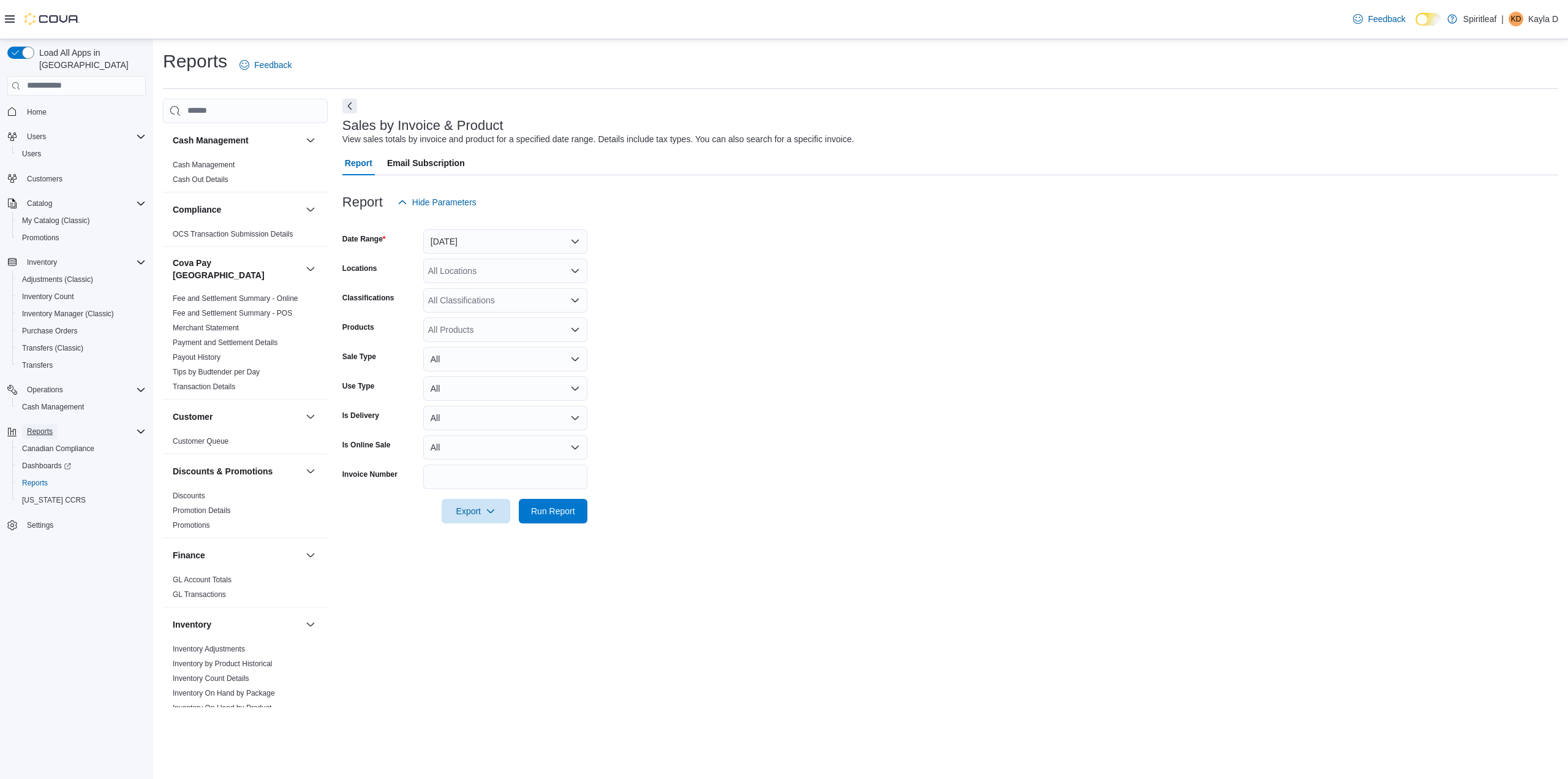
click at [52, 426] on span "Reports" at bounding box center [40, 431] width 26 height 10
click at [47, 426] on span "Reports" at bounding box center [40, 431] width 26 height 10
click at [232, 111] on input "search" at bounding box center [245, 111] width 165 height 25
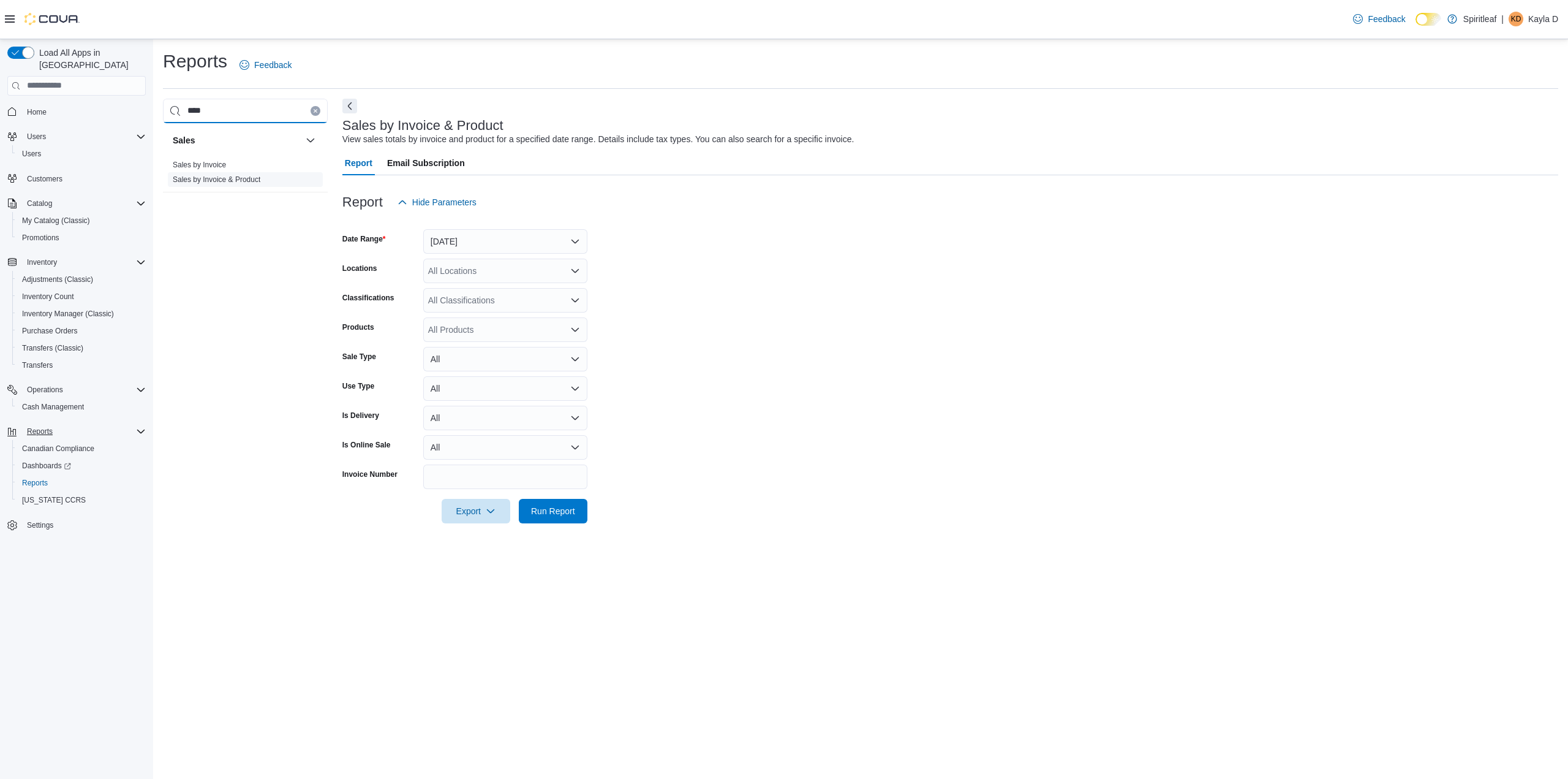
type input "****"
click at [227, 181] on link "Sales by Invoice & Product" at bounding box center [217, 179] width 88 height 8
click at [491, 237] on button "Yesterday" at bounding box center [505, 241] width 164 height 25
click at [475, 387] on span "Last 14 Days" at bounding box center [513, 388] width 140 height 15
click at [465, 277] on div "All Locations" at bounding box center [505, 271] width 164 height 25
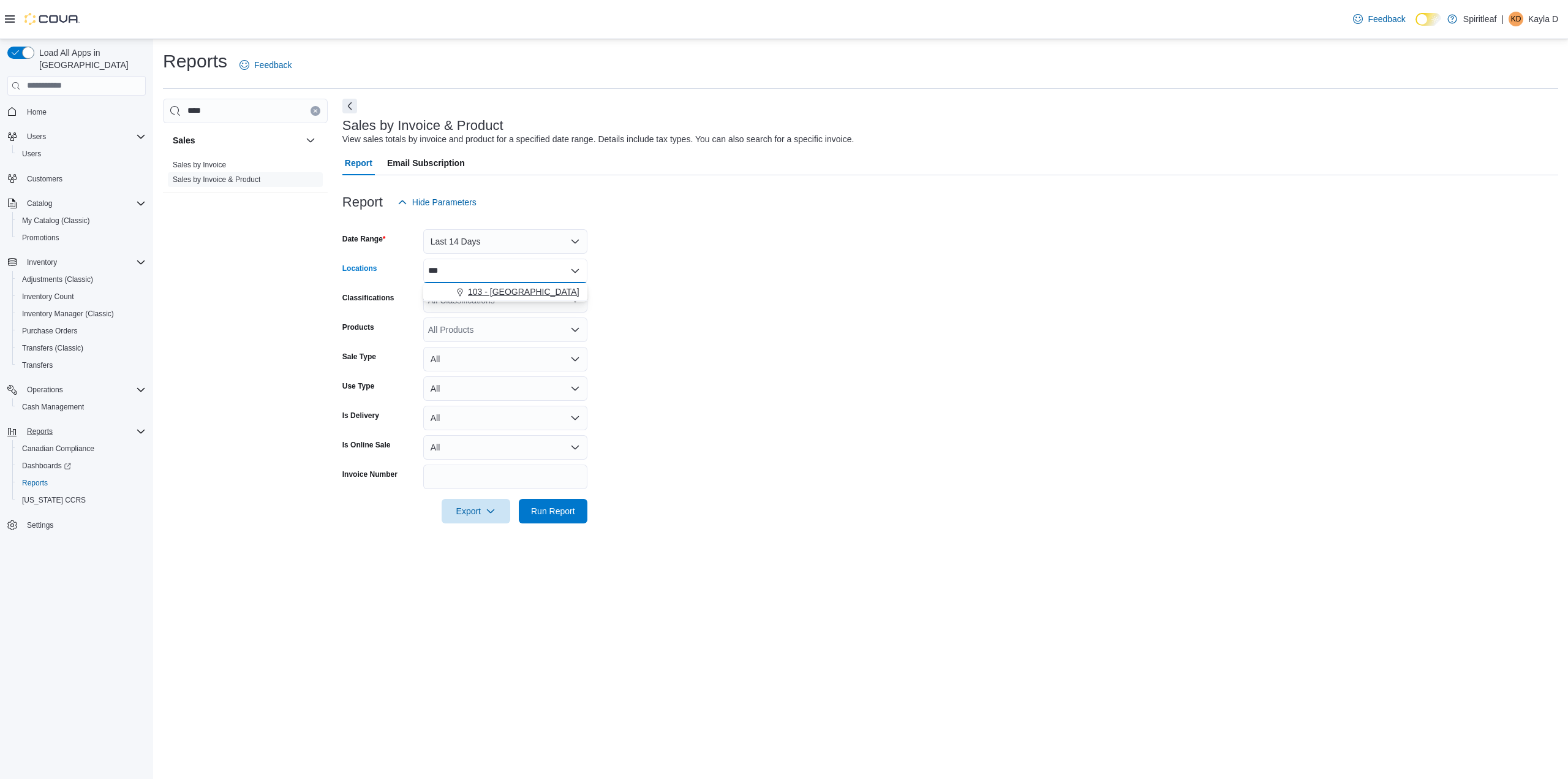
type input "***"
click at [498, 290] on span "103 - Maple Ridge" at bounding box center [523, 292] width 111 height 12
click at [782, 317] on form "Date Range Last 14 Days Locations 103 - Maple Ridge Classifications All Classif…" at bounding box center [950, 369] width 1216 height 309
click at [495, 308] on div "All Classifications" at bounding box center [505, 300] width 164 height 25
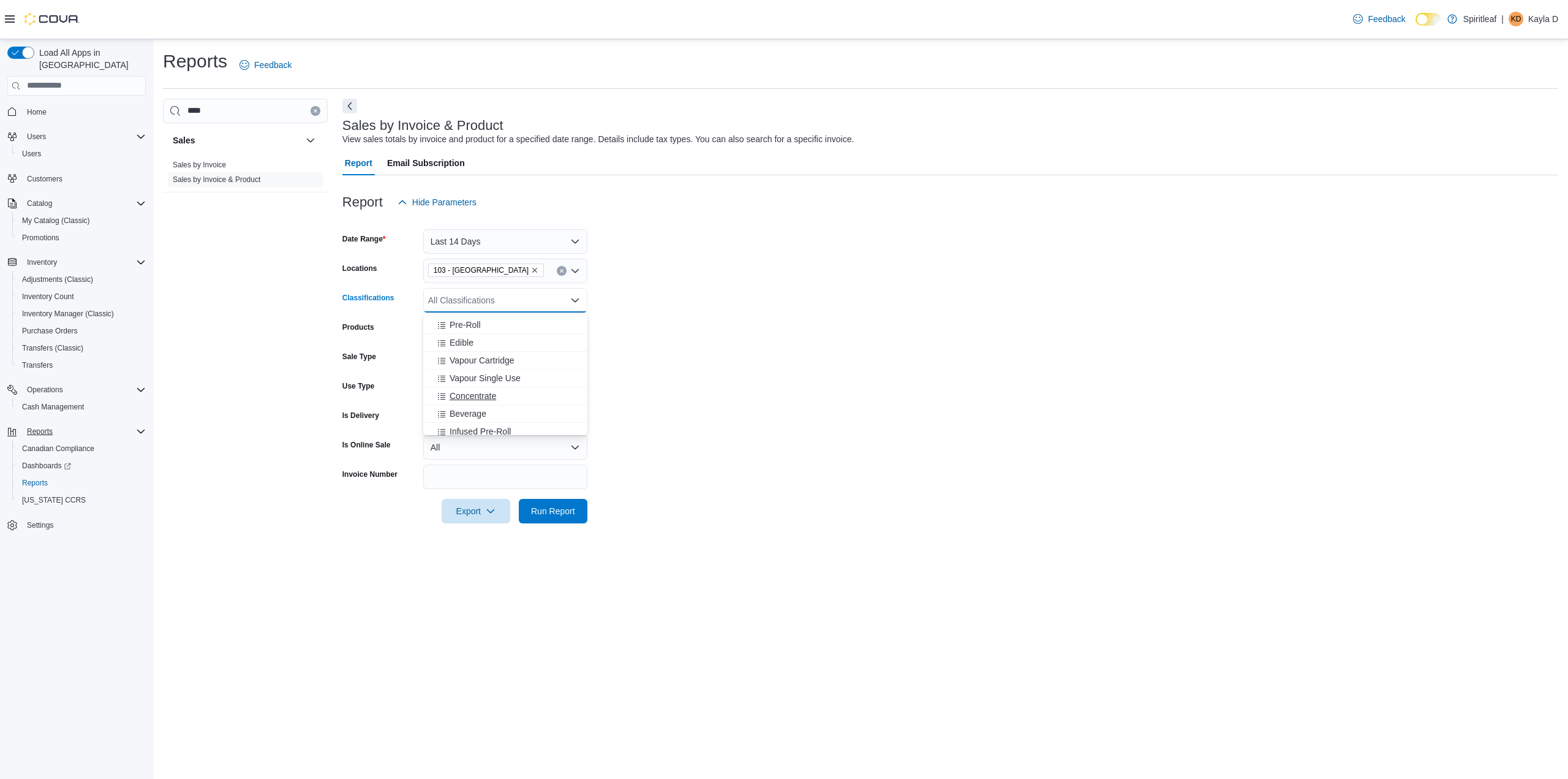
click at [500, 396] on div "Concentrate" at bounding box center [505, 396] width 150 height 12
click at [749, 327] on form "Date Range Last 14 Days Locations 103 - Maple Ridge Classifications Concentrate…" at bounding box center [950, 369] width 1216 height 309
click at [493, 329] on div "All Products" at bounding box center [505, 330] width 164 height 25
type input "**********"
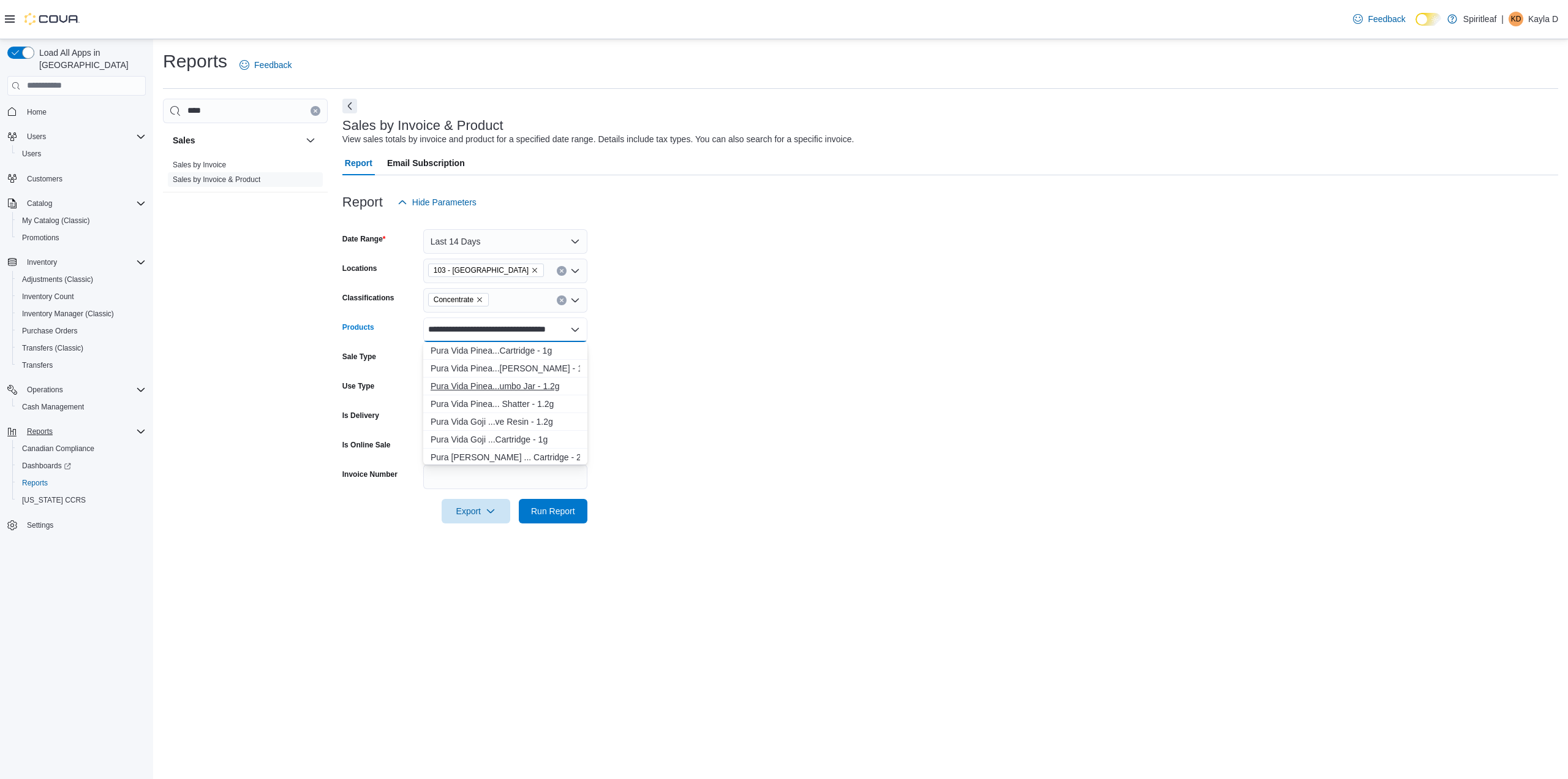
click at [514, 386] on div "Pura Vida Pinea...umbo Jar - 1.2g" at bounding box center [505, 386] width 150 height 12
click at [710, 370] on form "Date Range Last 14 Days Locations 103 - Maple Ridge Classifications Concentrate…" at bounding box center [950, 369] width 1216 height 309
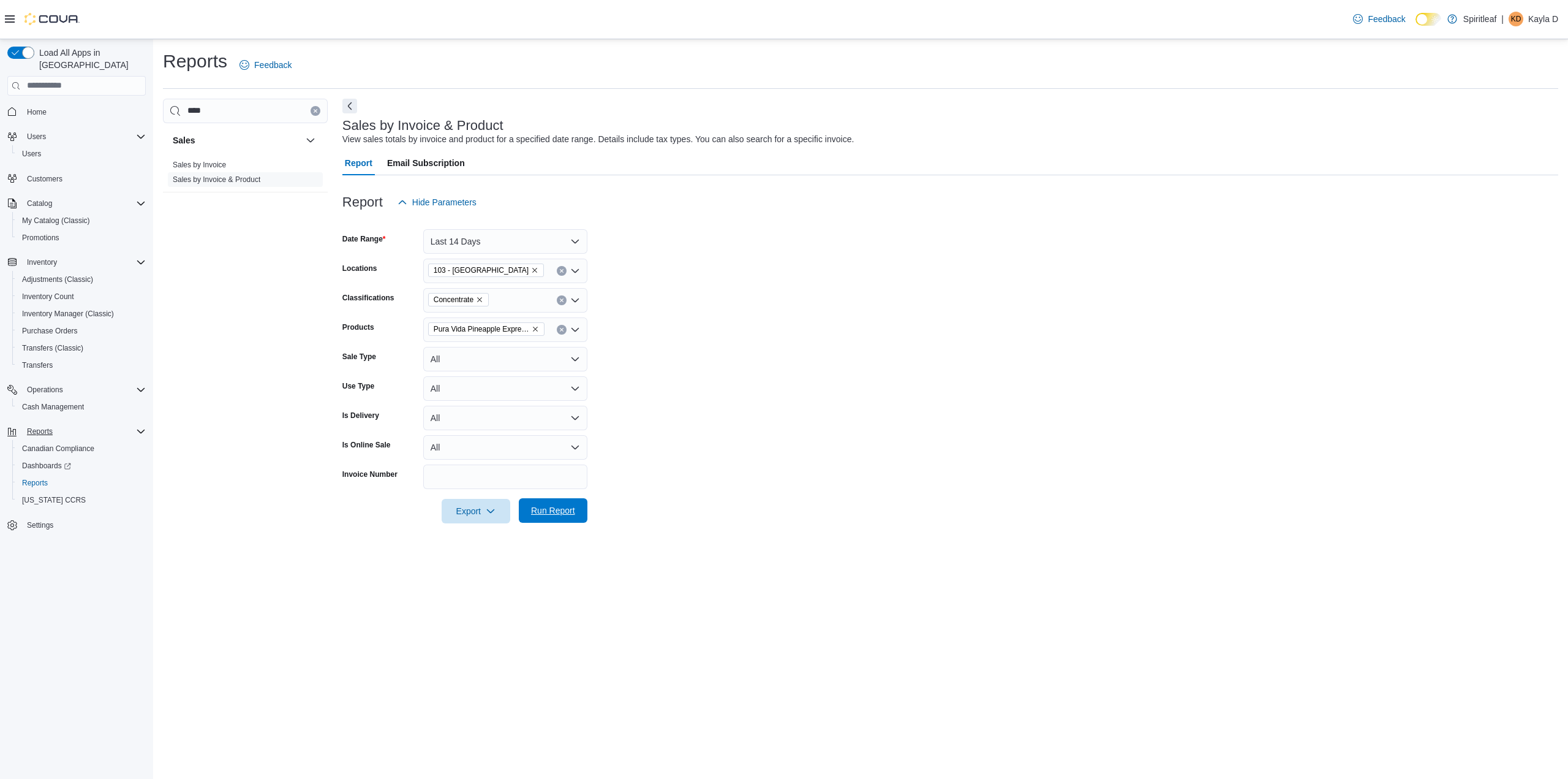
click at [569, 514] on span "Run Report" at bounding box center [553, 511] width 44 height 12
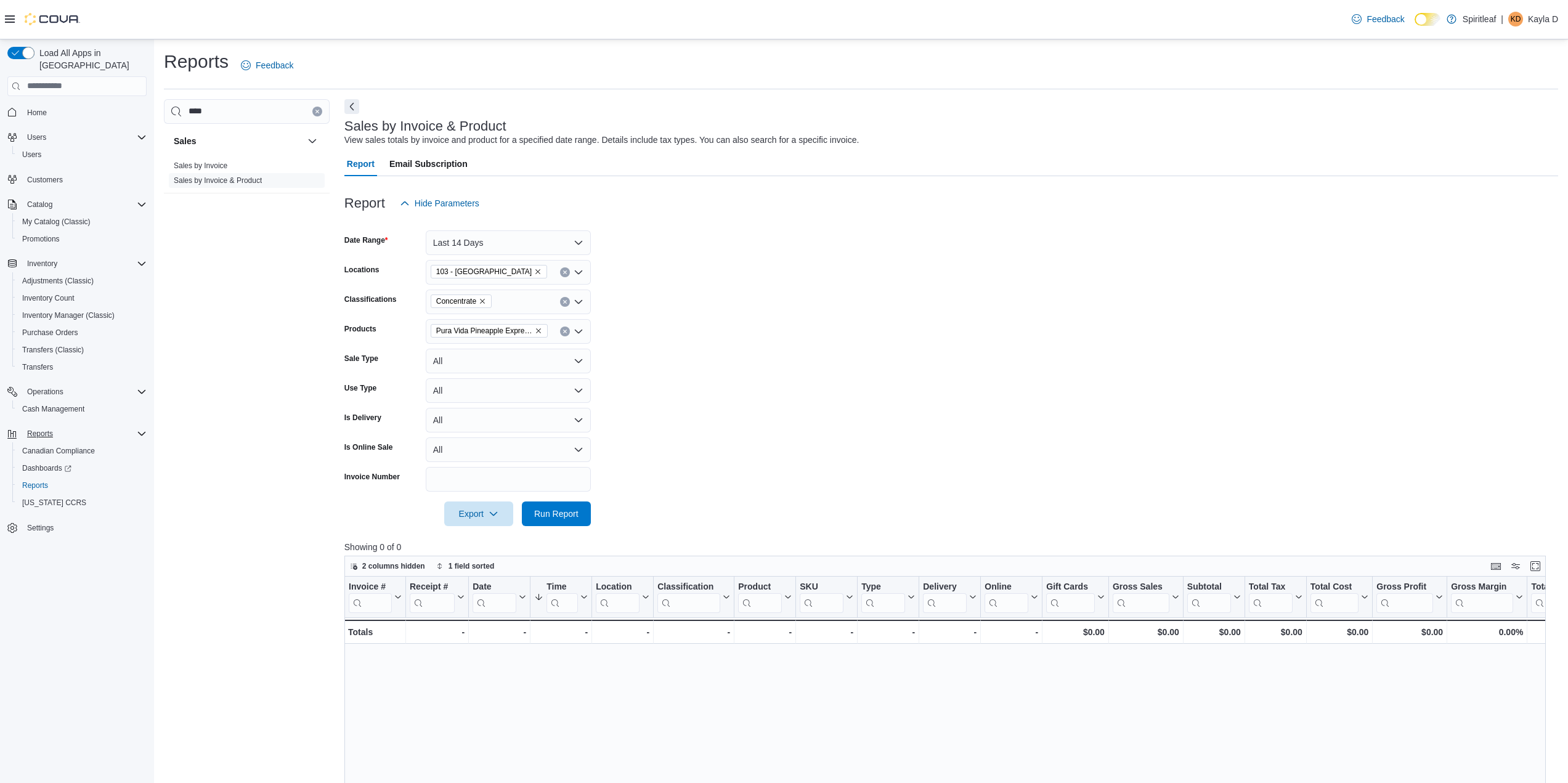
click at [563, 301] on icon "Clear input" at bounding box center [565, 302] width 5 height 5
drag, startPoint x: 761, startPoint y: 303, endPoint x: 728, endPoint y: 292, distance: 34.8
click at [761, 304] on form "Date Range Last 14 Days Locations 103 - Maple Ridge Classifications All Classif…" at bounding box center [951, 371] width 1213 height 310
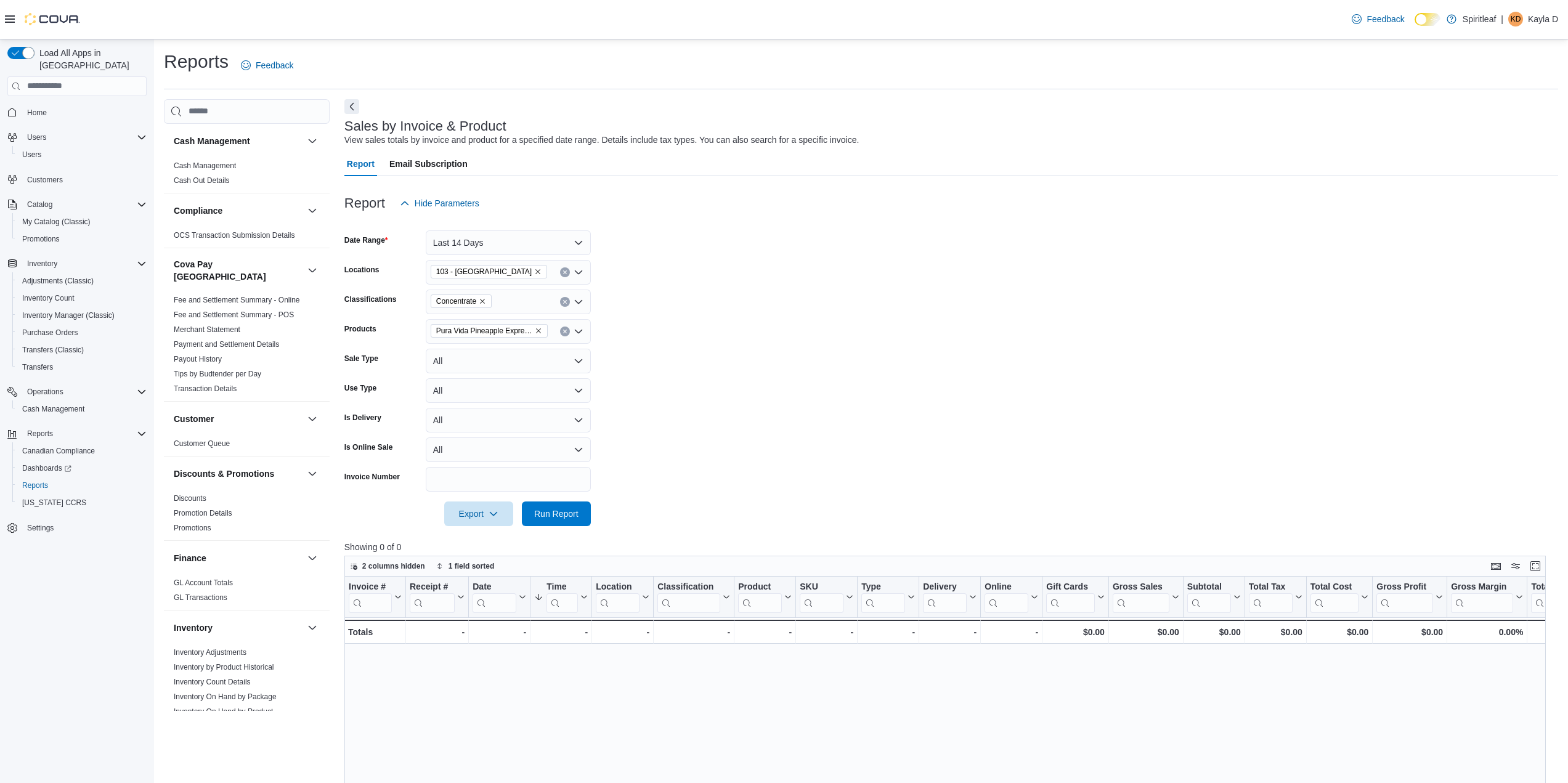
click at [572, 303] on div "Concentrate" at bounding box center [508, 302] width 165 height 25
click at [485, 300] on icon "Remove Concentrate from selection in this group" at bounding box center [483, 301] width 8 height 8
click at [755, 275] on form "Date Range Last 14 Days Locations 103 - Maple Ridge Classifications All Classif…" at bounding box center [951, 371] width 1213 height 310
click at [545, 523] on span "Run Report" at bounding box center [556, 514] width 54 height 25
click at [539, 329] on icon "Remove Pura Vida Pineapple Express Live Resin Jumbo Jar - 1.2g from selection i…" at bounding box center [538, 331] width 8 height 8
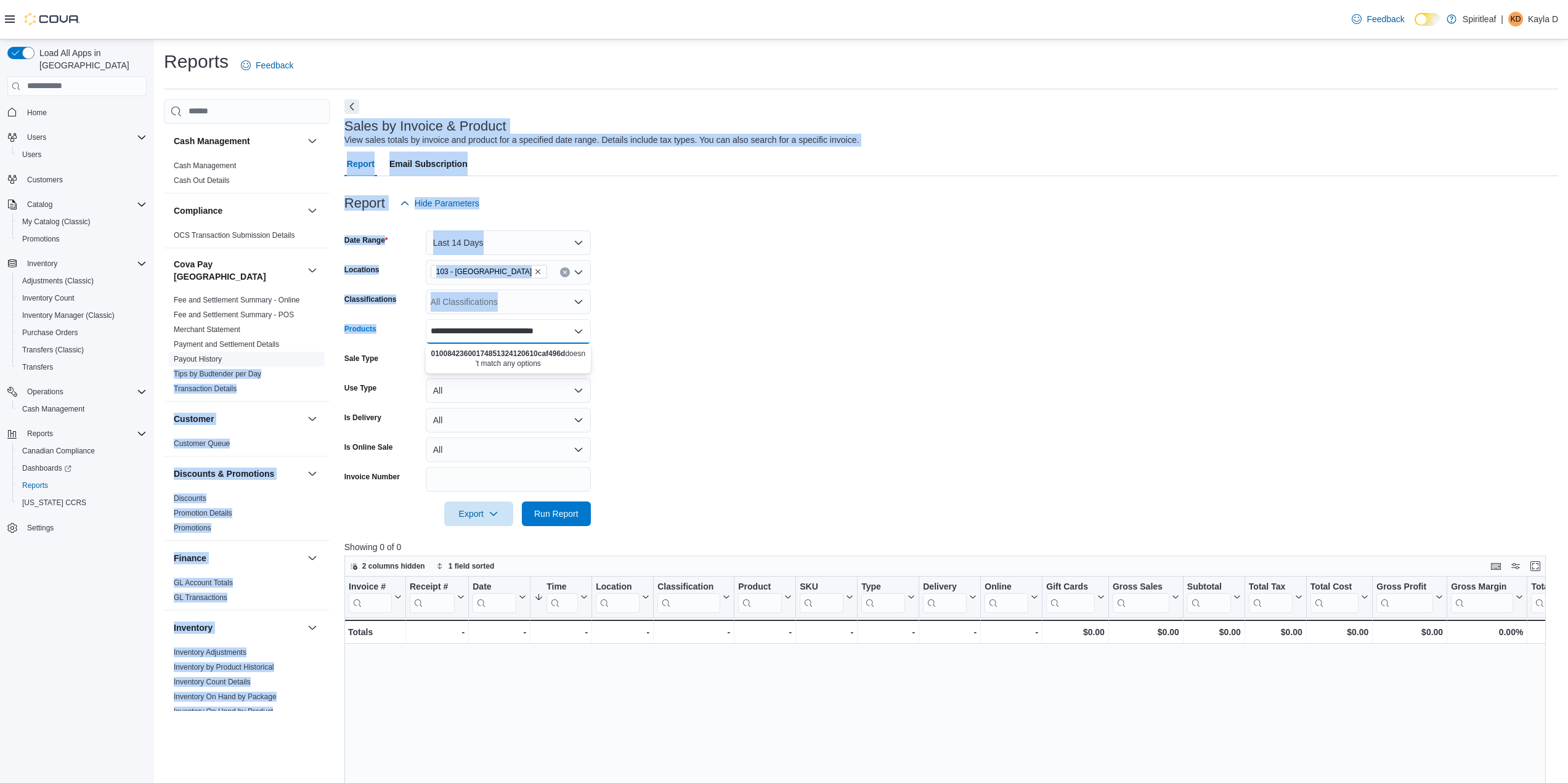
drag, startPoint x: 569, startPoint y: 328, endPoint x: 291, endPoint y: 354, distance: 279.2
click at [291, 354] on div "Cash Management Cash Management Cash Out Details Compliance OCS Transaction Sub…" at bounding box center [860, 640] width 1394 height 1083
click at [656, 293] on form "**********" at bounding box center [951, 371] width 1213 height 310
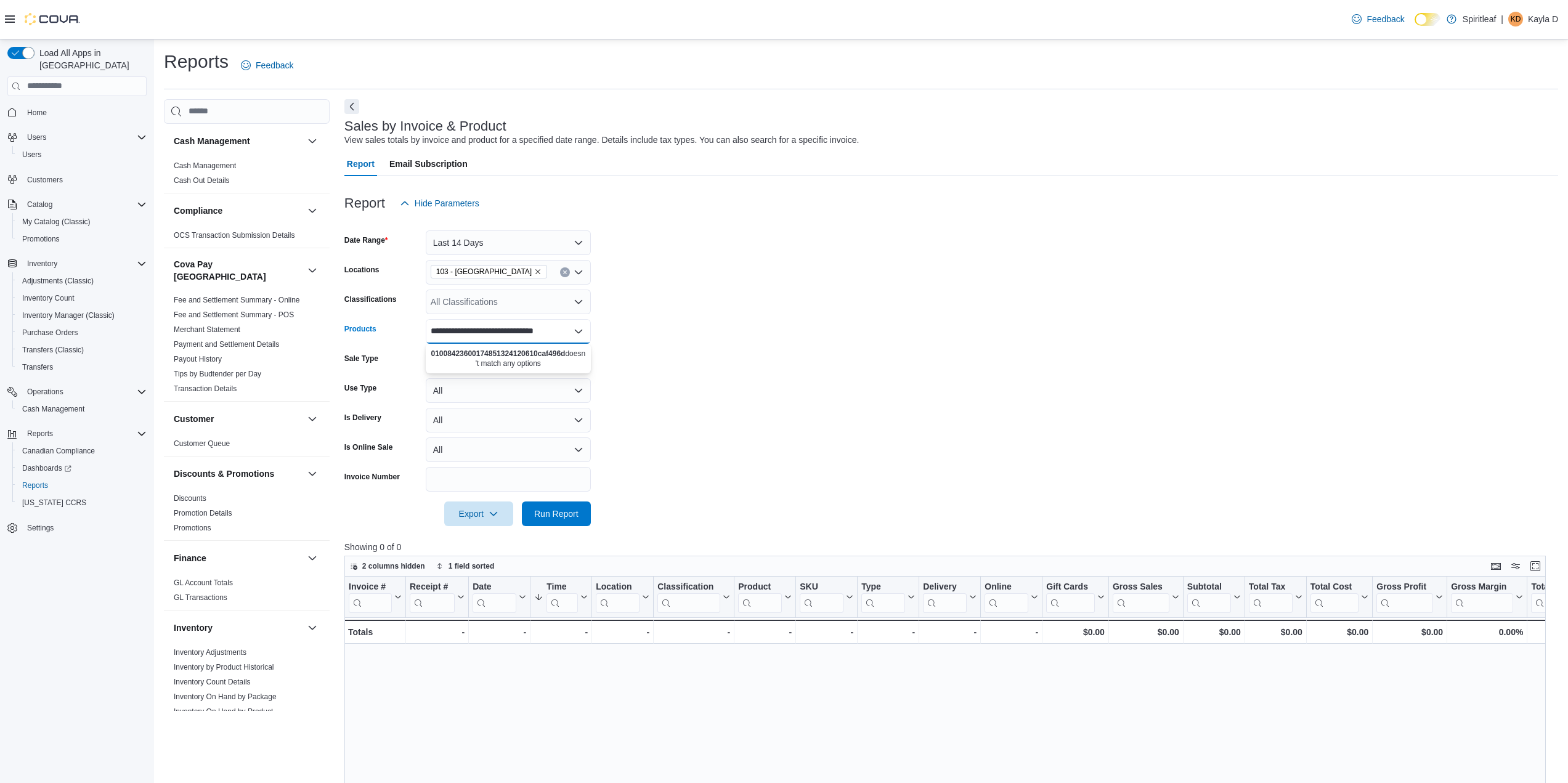
scroll to position [0, 19]
drag, startPoint x: 434, startPoint y: 334, endPoint x: 741, endPoint y: 327, distance: 307.1
click at [747, 330] on form "**********" at bounding box center [951, 371] width 1213 height 310
type input "*"
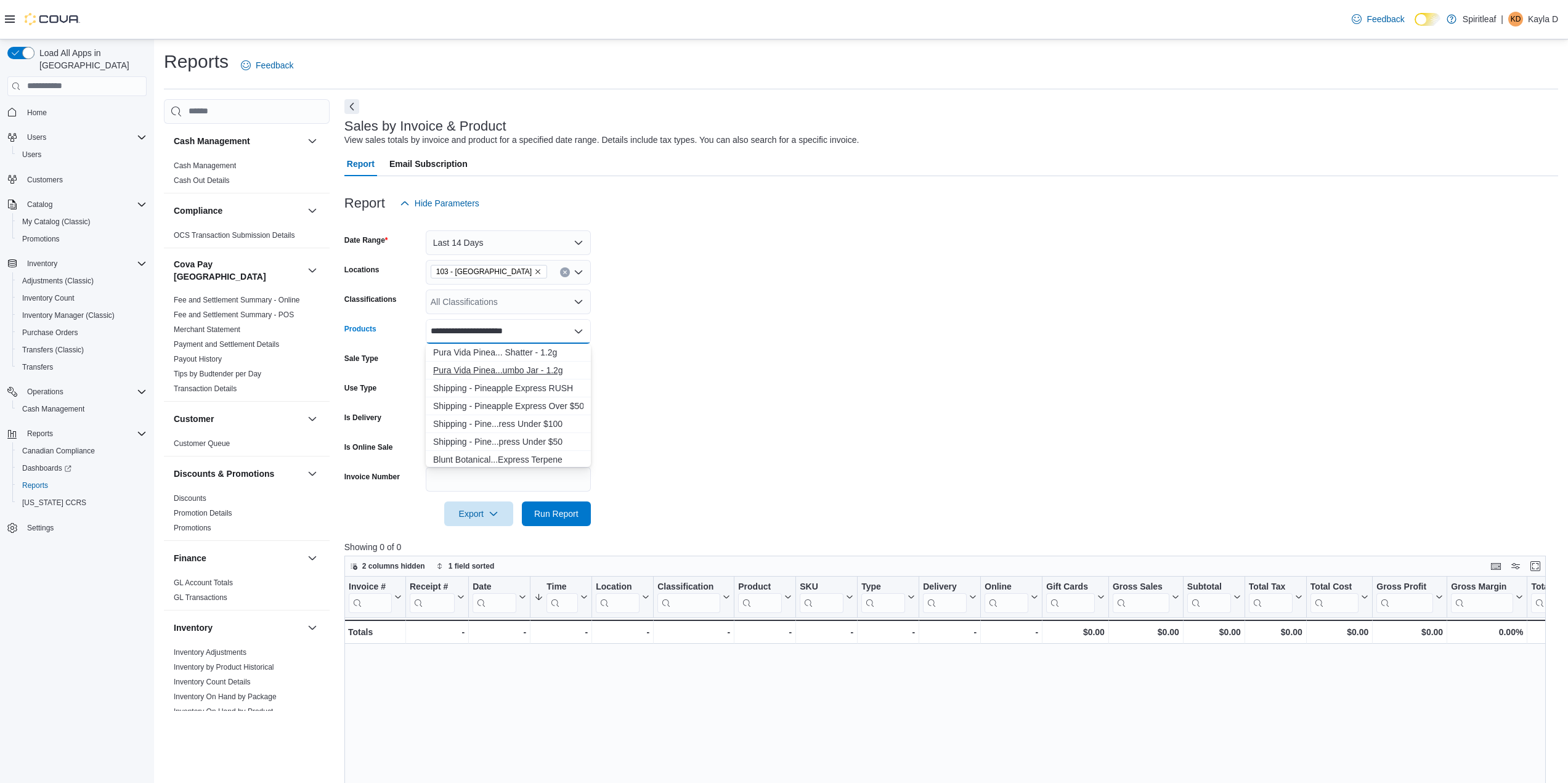
type input "**********"
click at [553, 375] on div "Pura Vida Pinea...umbo Jar - 1.2g" at bounding box center [508, 370] width 151 height 12
click at [742, 364] on form "Date Range Last 14 Days Locations 103 - Maple Ridge Classifications All Classif…" at bounding box center [951, 371] width 1213 height 310
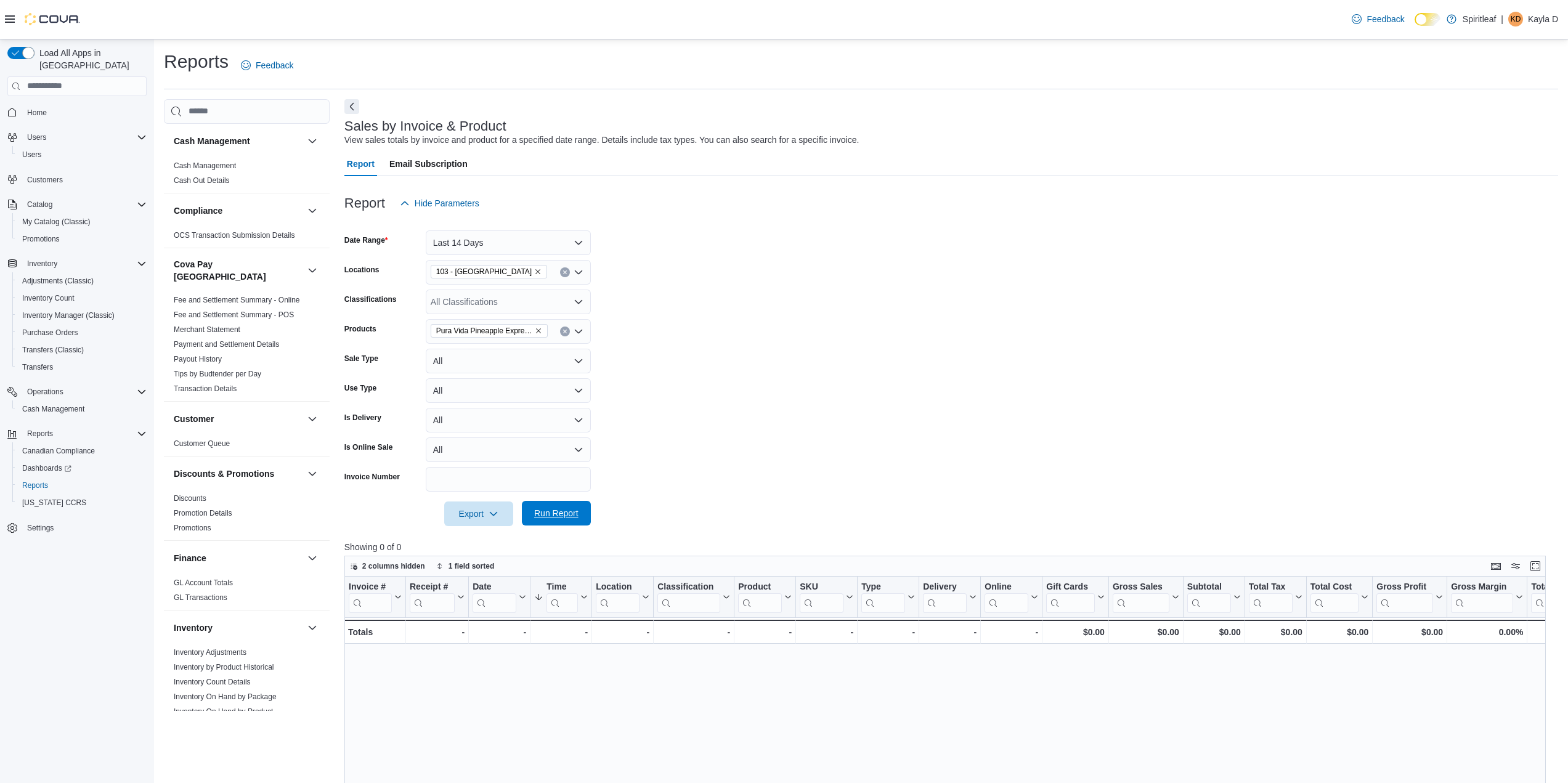
click at [582, 510] on span "Run Report" at bounding box center [556, 514] width 54 height 25
click at [568, 236] on button "Last 14 Days" at bounding box center [508, 242] width 165 height 25
click at [522, 423] on button "Last 21 Days" at bounding box center [508, 415] width 165 height 25
click at [562, 519] on span "Run Report" at bounding box center [556, 514] width 44 height 12
click at [363, 114] on div at bounding box center [951, 117] width 1213 height 5
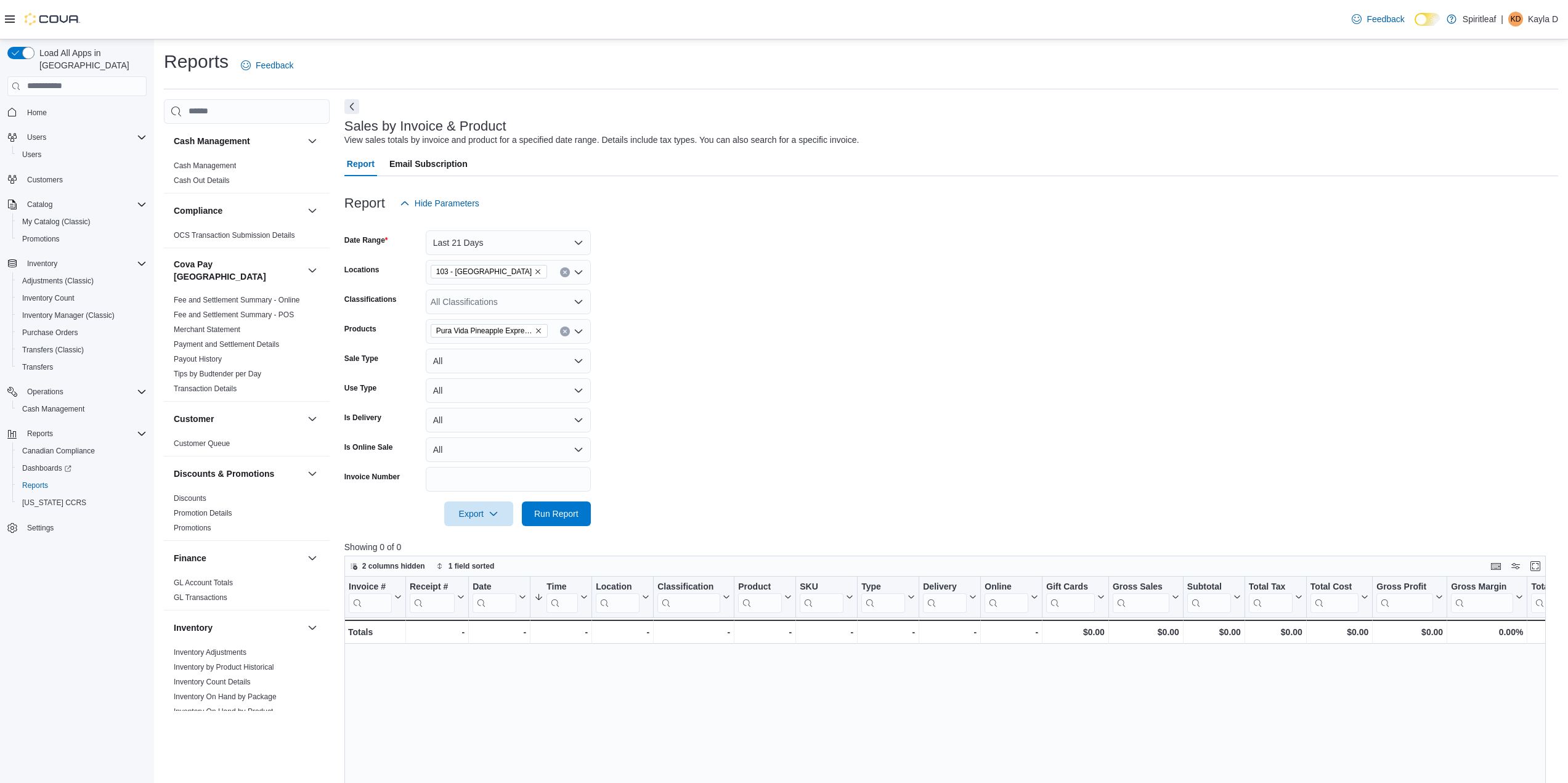
click at [358, 109] on button "Next" at bounding box center [351, 106] width 15 height 15
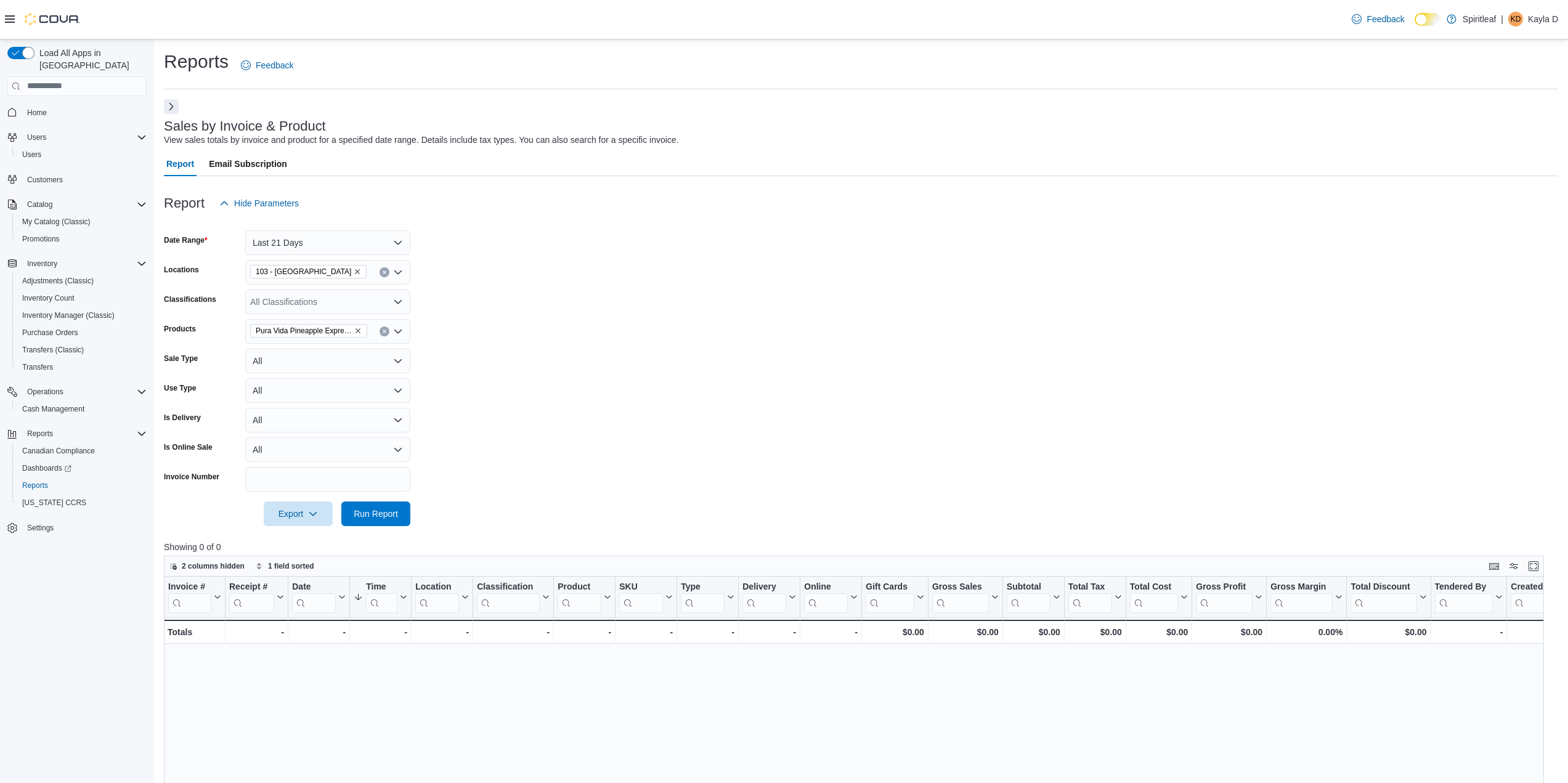
click at [357, 109] on div "Sales by Invoice & Product View sales totals by invoice and product for a speci…" at bounding box center [860, 640] width 1394 height 1083
click at [172, 104] on button "Next" at bounding box center [171, 106] width 15 height 15
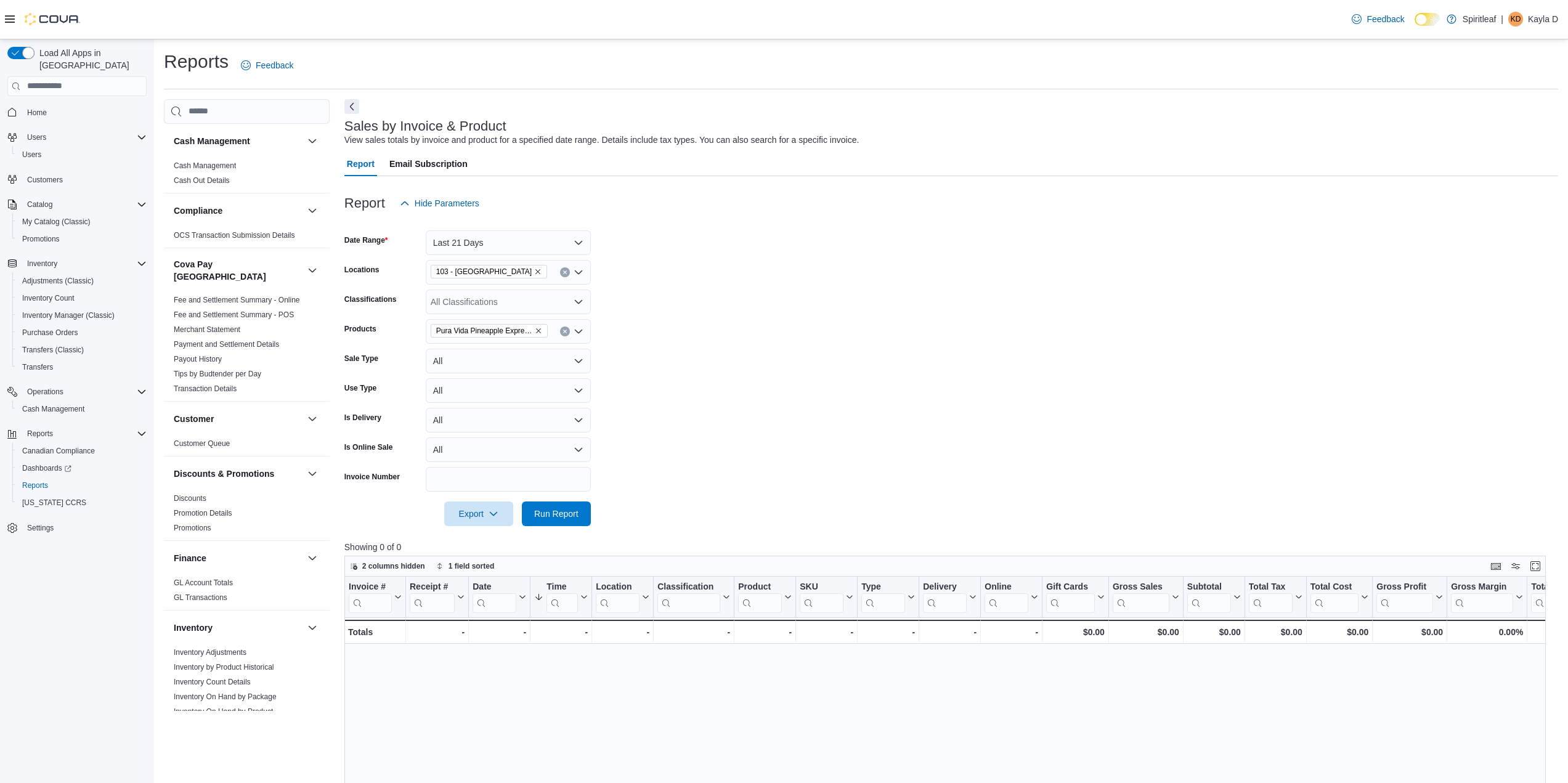
click at [231, 95] on div "Reports Feedback Cash Management Cash Management Cash Out Details Compliance OC…" at bounding box center [860, 615] width 1394 height 1133
click at [229, 105] on input "search" at bounding box center [246, 111] width 166 height 25
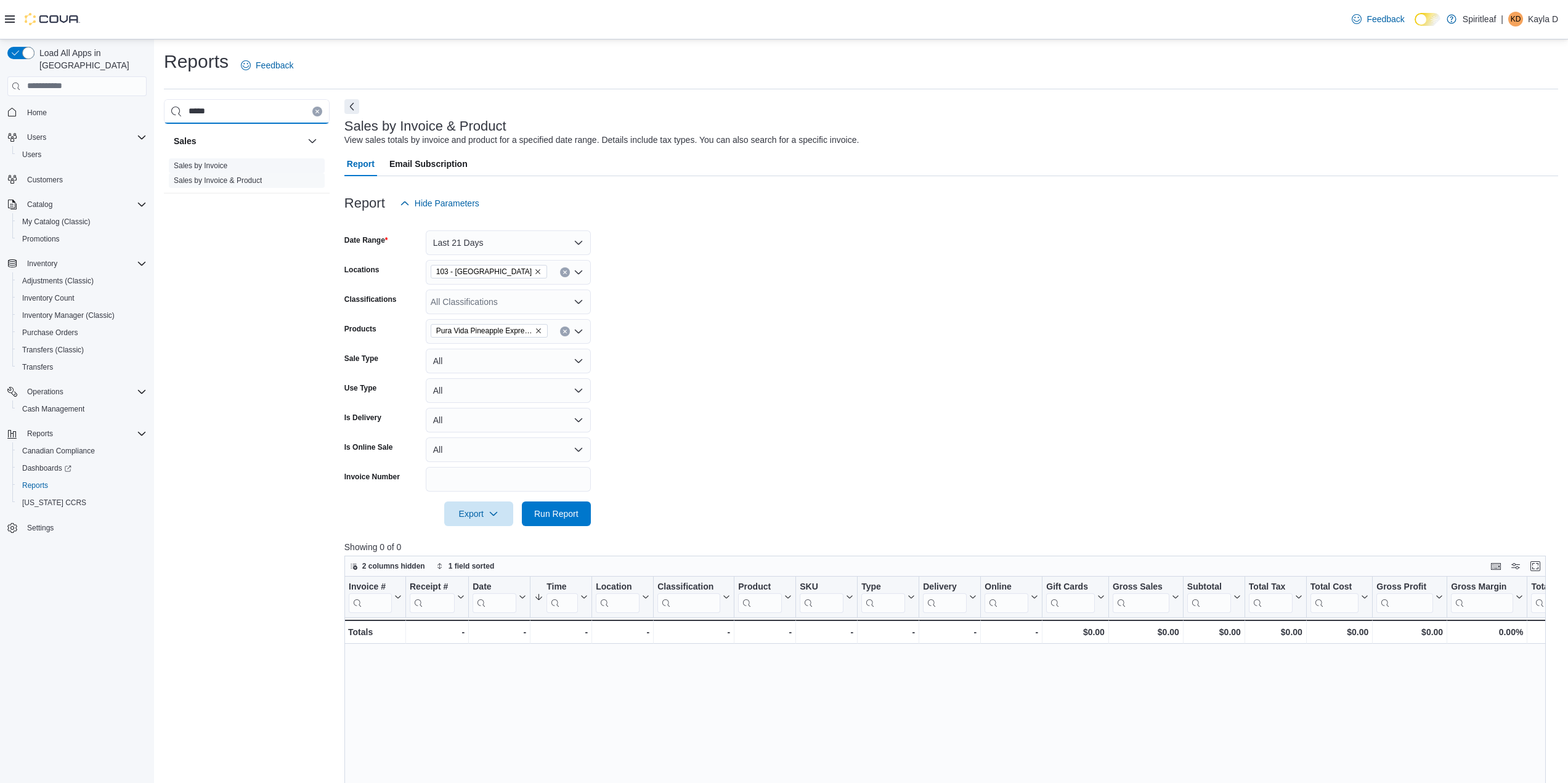
type input "*****"
click at [219, 164] on link "Sales by Invoice" at bounding box center [200, 165] width 53 height 8
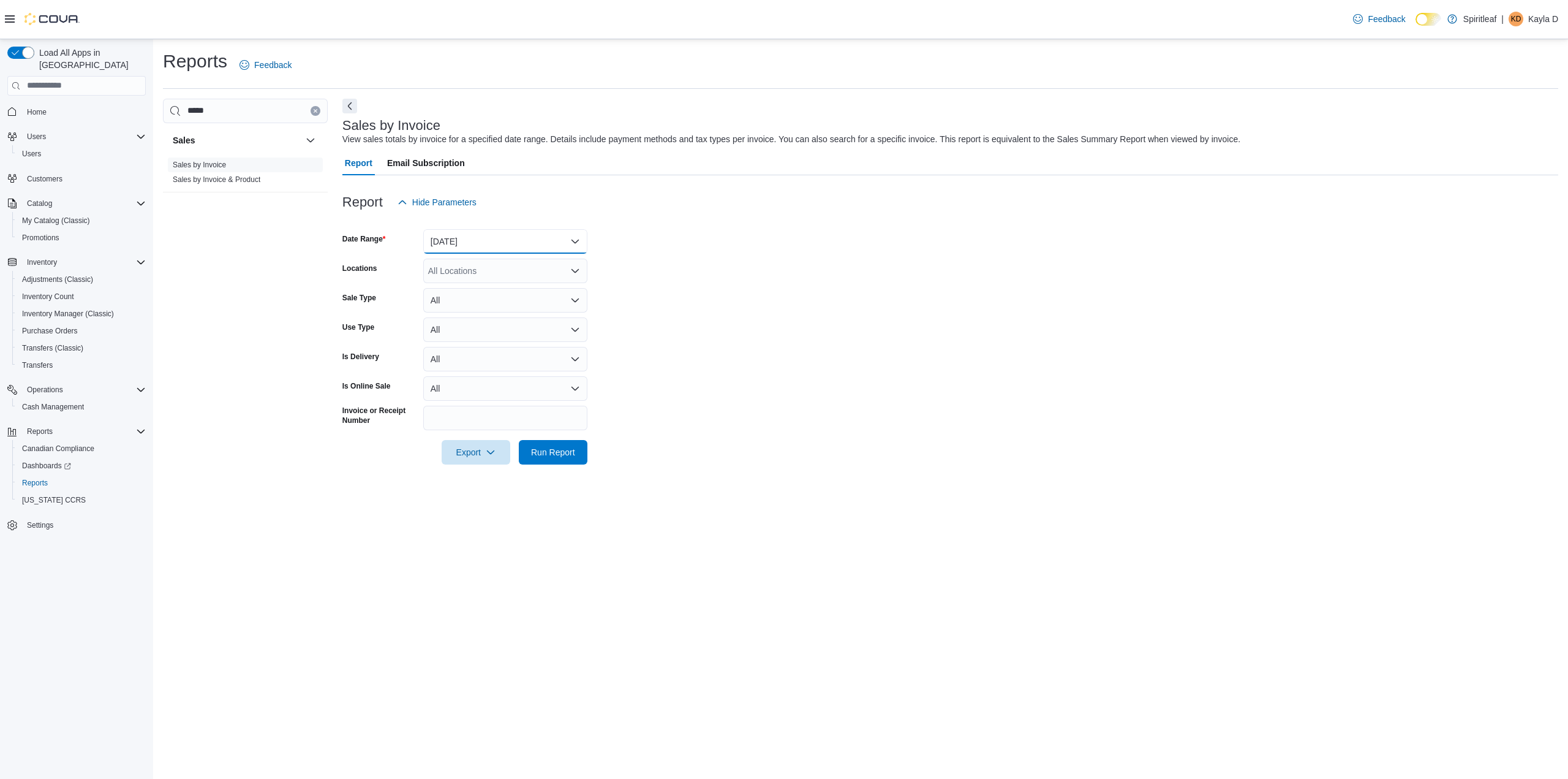
click at [539, 247] on button "Yesterday" at bounding box center [505, 241] width 164 height 25
click at [495, 403] on div "Custom Date Today Yesterday Last 7 Days Last 7 Days (excluding today) Last 14 D…" at bounding box center [505, 345] width 164 height 184
click at [468, 382] on span "Last 14 Days" at bounding box center [513, 388] width 140 height 15
click at [514, 265] on div "All Locations" at bounding box center [505, 271] width 164 height 25
type input "***"
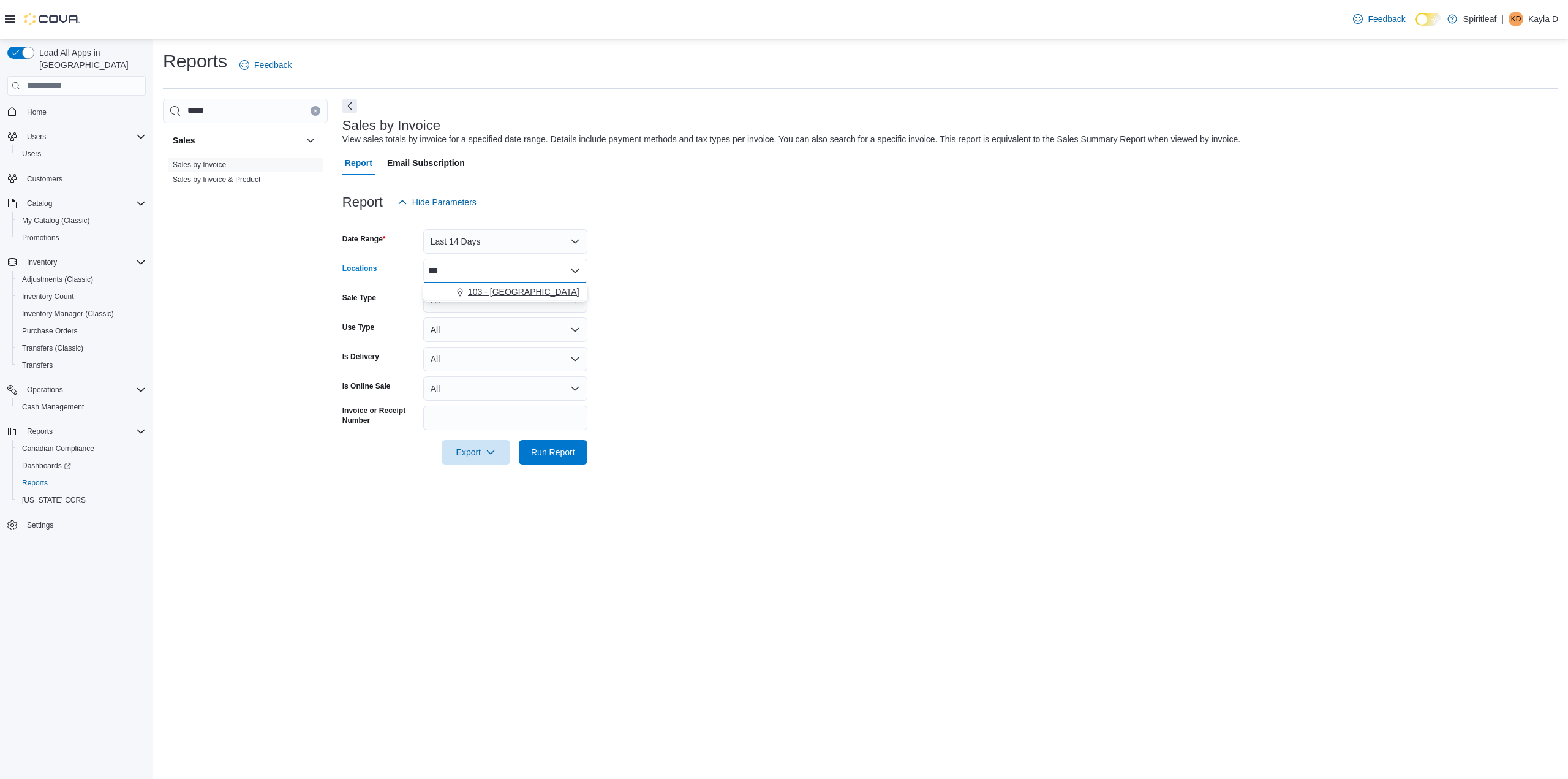
click at [513, 293] on span "103 - Maple Ridge" at bounding box center [523, 292] width 111 height 12
click at [819, 349] on form "Date Range Last 14 Days Locations 103 - Maple Ridge Combo box. Selected. 103 - …" at bounding box center [950, 339] width 1216 height 250
click at [520, 295] on button "All" at bounding box center [505, 300] width 164 height 25
click at [771, 275] on form "Date Range Last 14 Days Locations 103 - Maple Ridge Sale Type All Use Type All …" at bounding box center [950, 339] width 1216 height 250
click at [247, 181] on link "Sales by Invoice & Product" at bounding box center [217, 179] width 88 height 8
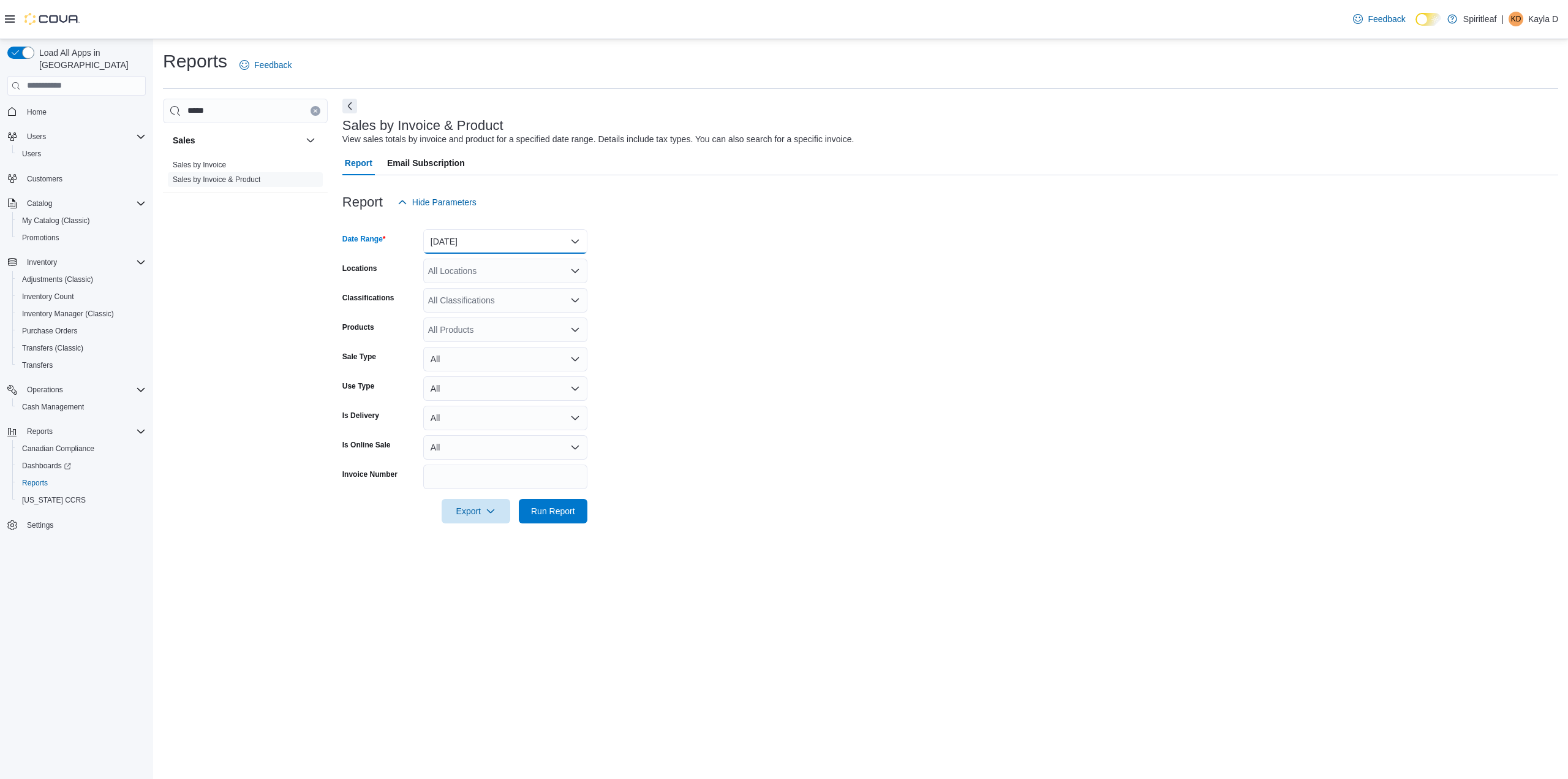
click at [471, 239] on button "Yesterday" at bounding box center [505, 241] width 164 height 25
click at [482, 411] on span "Last 21 Days" at bounding box center [513, 413] width 140 height 15
click at [476, 268] on div "All Locations" at bounding box center [505, 271] width 164 height 25
type input "***"
click at [477, 287] on span "103 - Maple Ridge" at bounding box center [523, 292] width 111 height 12
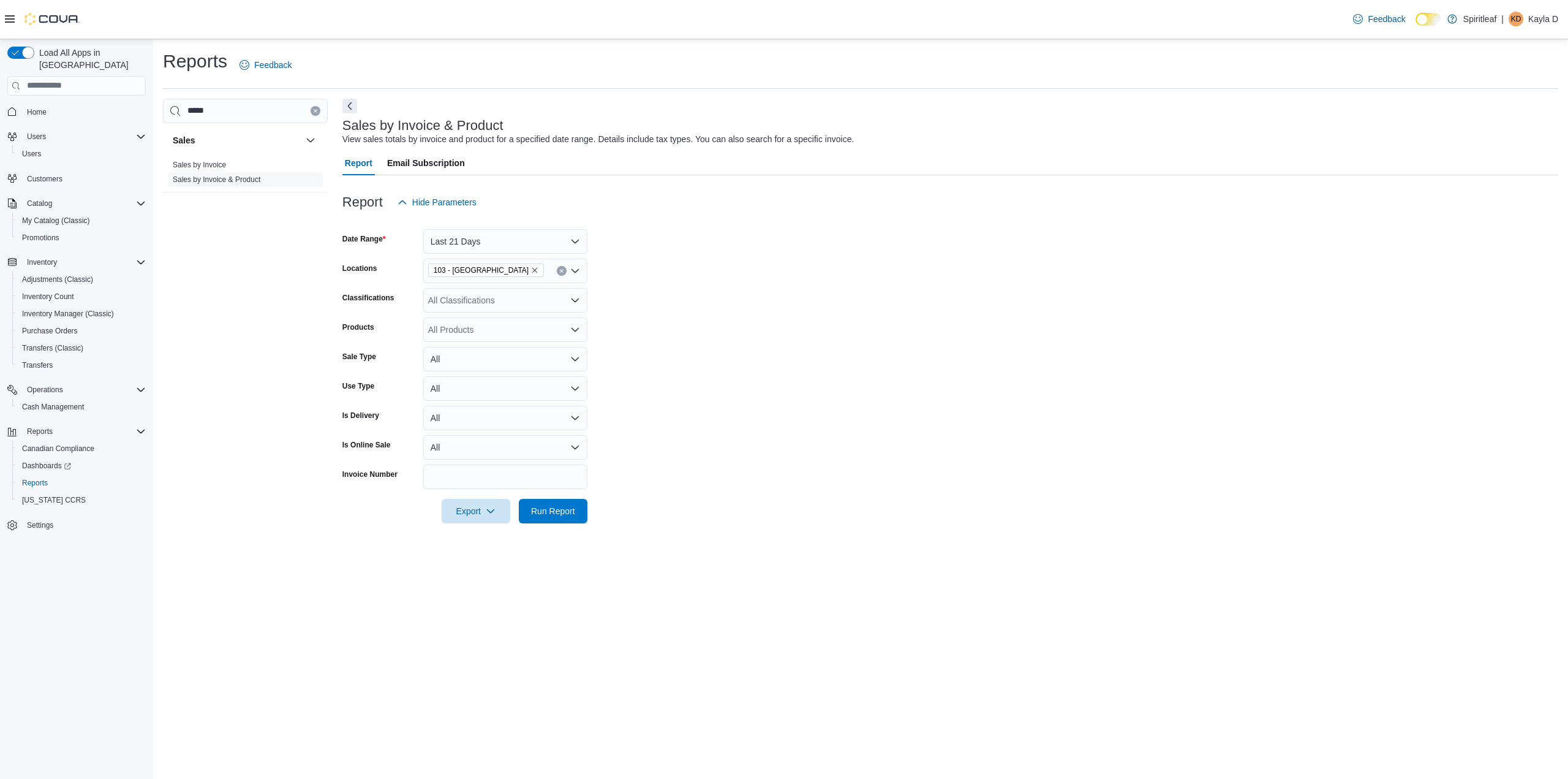
click at [715, 293] on form "Date Range Last 21 Days Locations 103 - Maple Ridge Classifications All Classif…" at bounding box center [950, 369] width 1216 height 309
click at [513, 333] on div "All Products" at bounding box center [505, 330] width 164 height 25
type input "*********"
click at [516, 347] on div "Pura Vida Pinea...umbo Jar - 1.2g" at bounding box center [505, 350] width 150 height 12
click at [762, 335] on form "Date Range Last 21 Days Locations 103 - Maple Ridge Classifications All Classif…" at bounding box center [950, 369] width 1216 height 309
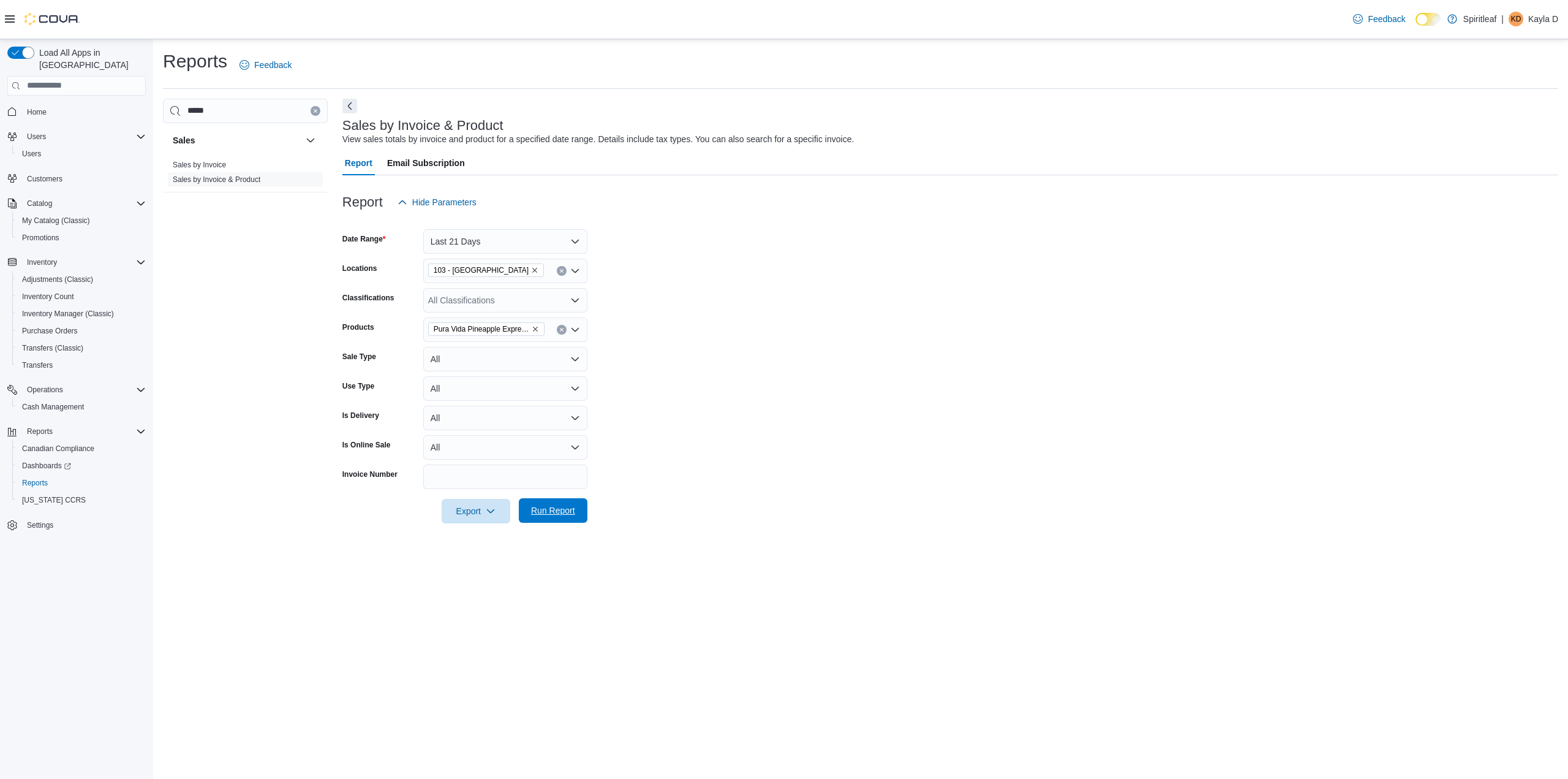
click at [547, 513] on span "Run Report" at bounding box center [553, 511] width 44 height 12
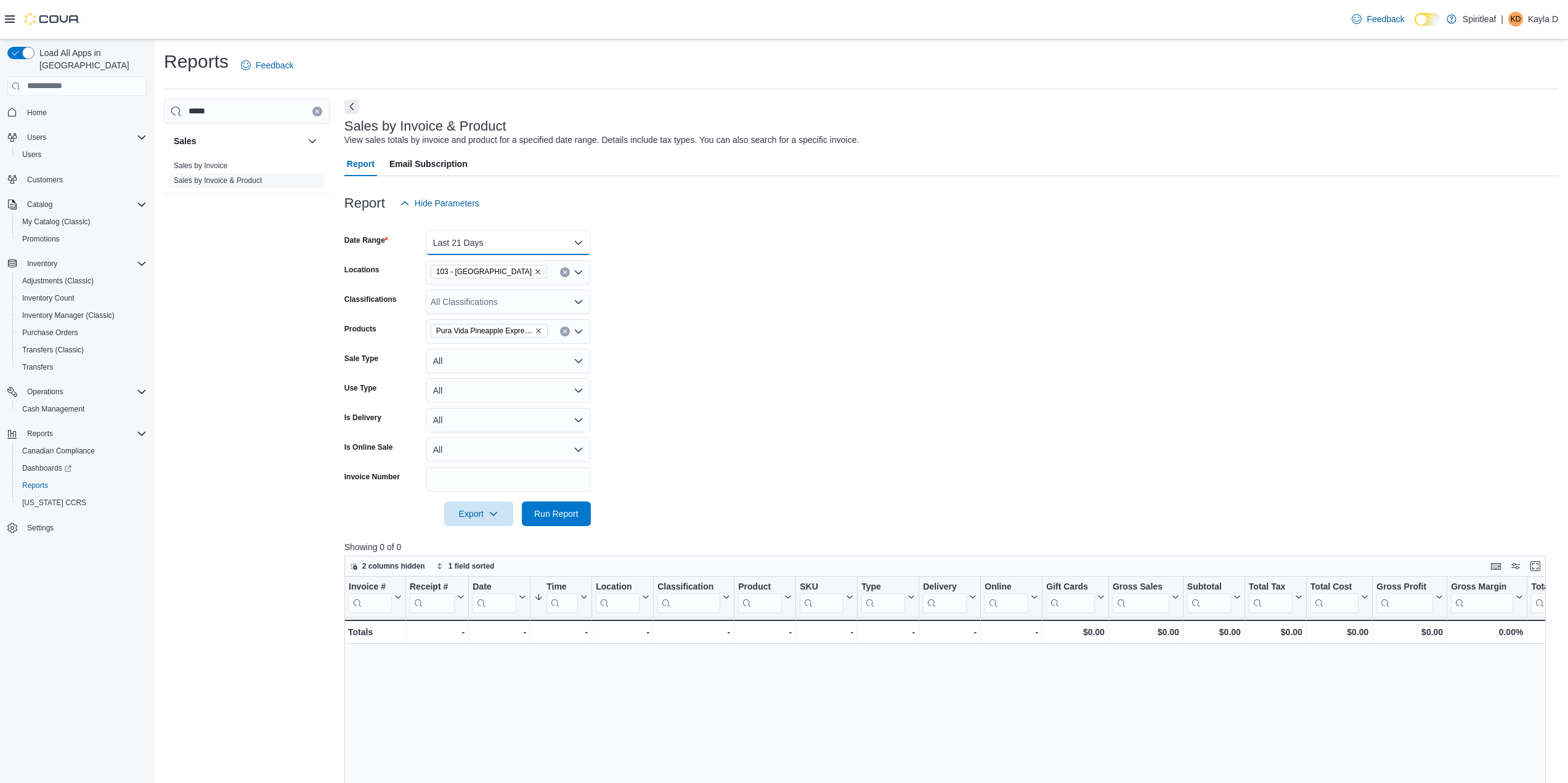
click at [569, 235] on button "Last 21 Days" at bounding box center [508, 242] width 165 height 25
click at [487, 383] on span "Last 30 Days" at bounding box center [516, 378] width 141 height 15
click at [772, 361] on form "Date Range Last 30 Days Locations 103 - Maple Ridge Classifications All Classif…" at bounding box center [951, 371] width 1213 height 310
click at [554, 517] on span "Run Report" at bounding box center [556, 514] width 44 height 12
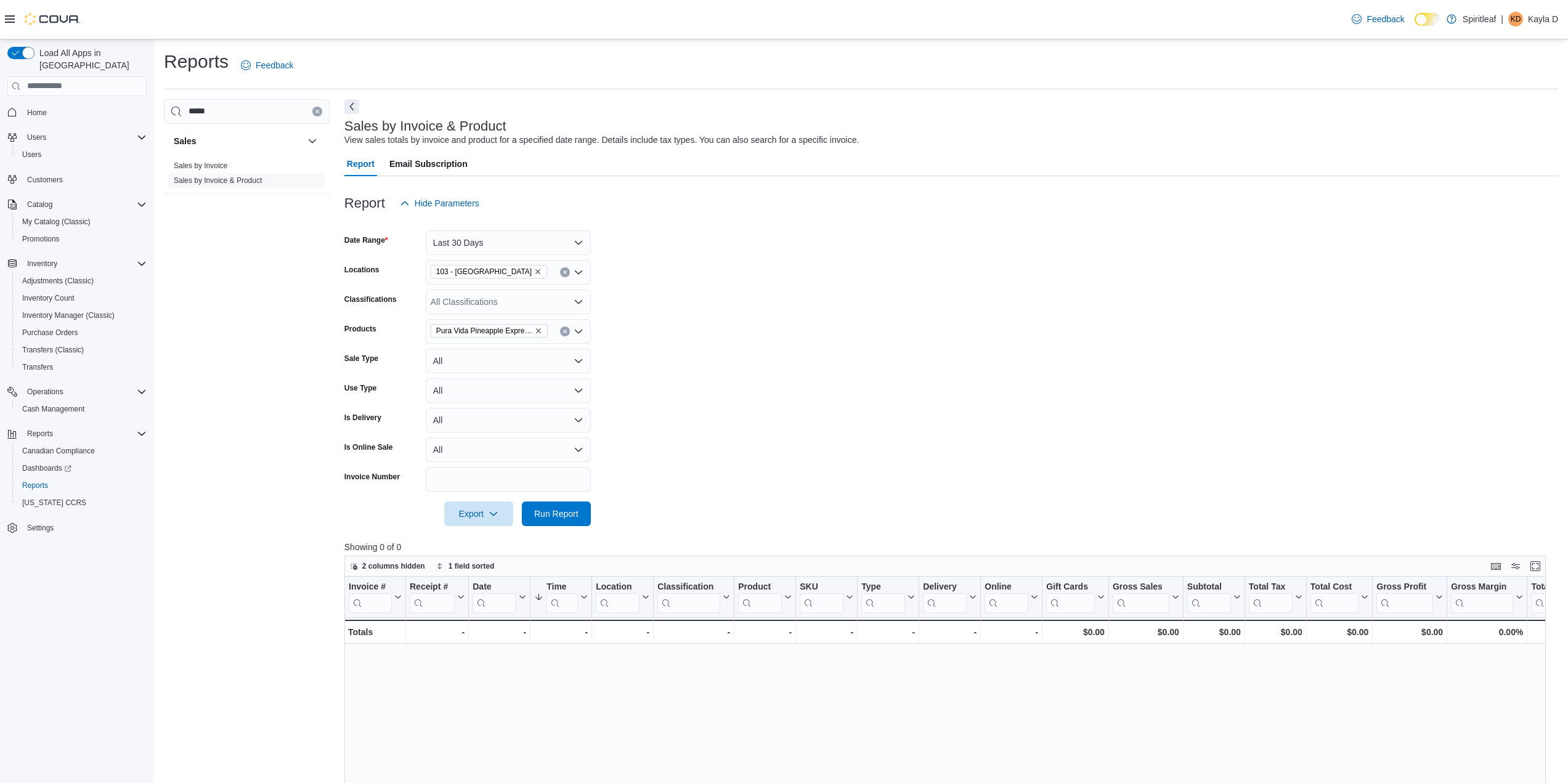
click at [518, 291] on div "All Classifications" at bounding box center [508, 302] width 165 height 25
drag, startPoint x: 661, startPoint y: 314, endPoint x: 629, endPoint y: 320, distance: 32.6
click at [662, 314] on form "Date Range Last 30 Days Locations 103 - Maple Ridge Classifications All Classif…" at bounding box center [951, 371] width 1213 height 310
click at [568, 330] on button "Clear input" at bounding box center [565, 331] width 10 height 10
click at [570, 303] on div "All Classifications" at bounding box center [508, 302] width 165 height 25
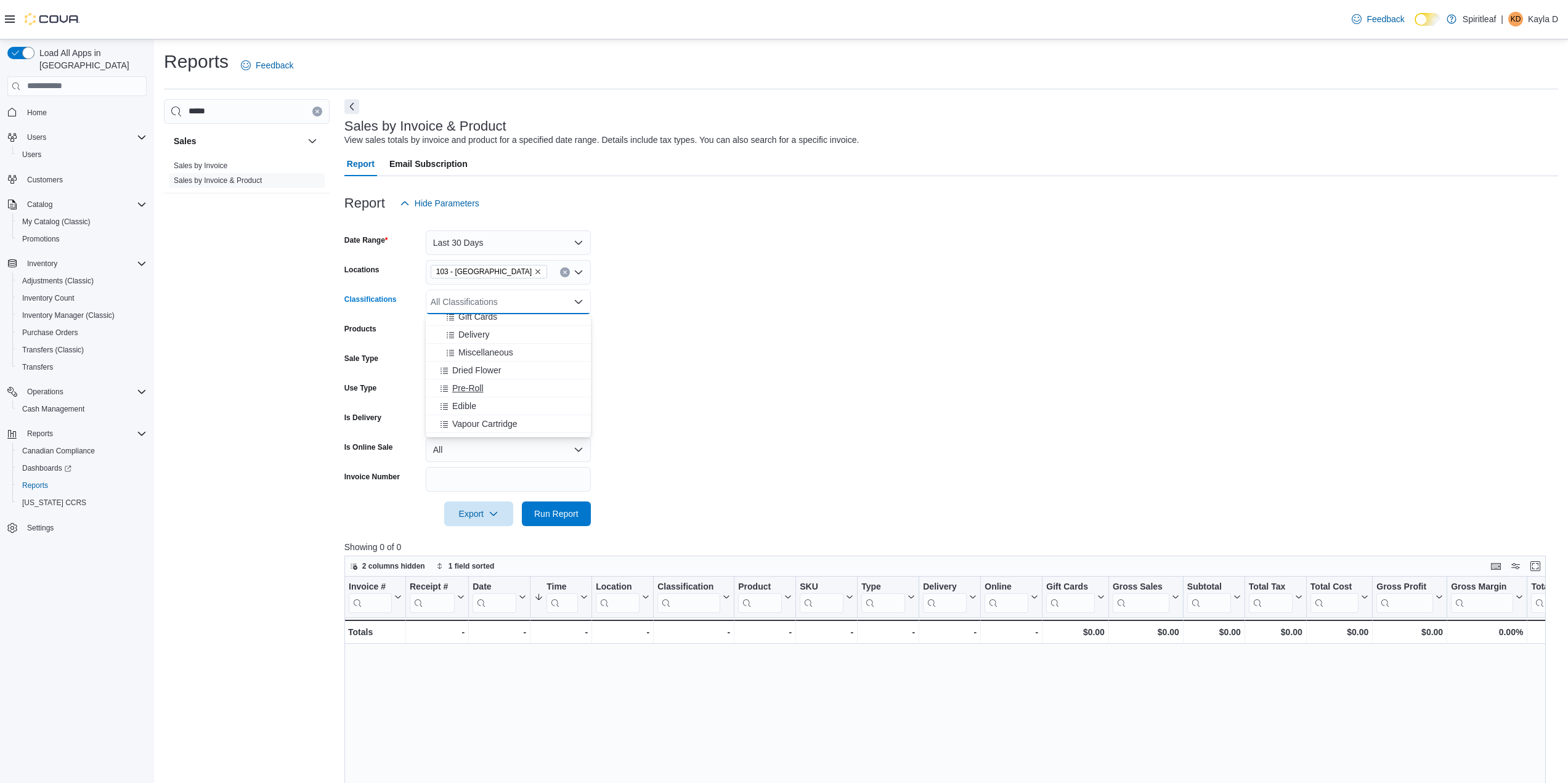
scroll to position [246, 0]
click at [497, 395] on span "Concentrate" at bounding box center [476, 398] width 47 height 12
click at [741, 366] on form "Date Range Last 30 Days Locations 103 - Maple Ridge Classifications Concentrate…" at bounding box center [951, 371] width 1213 height 310
click at [562, 505] on span "Run Report" at bounding box center [556, 514] width 54 height 25
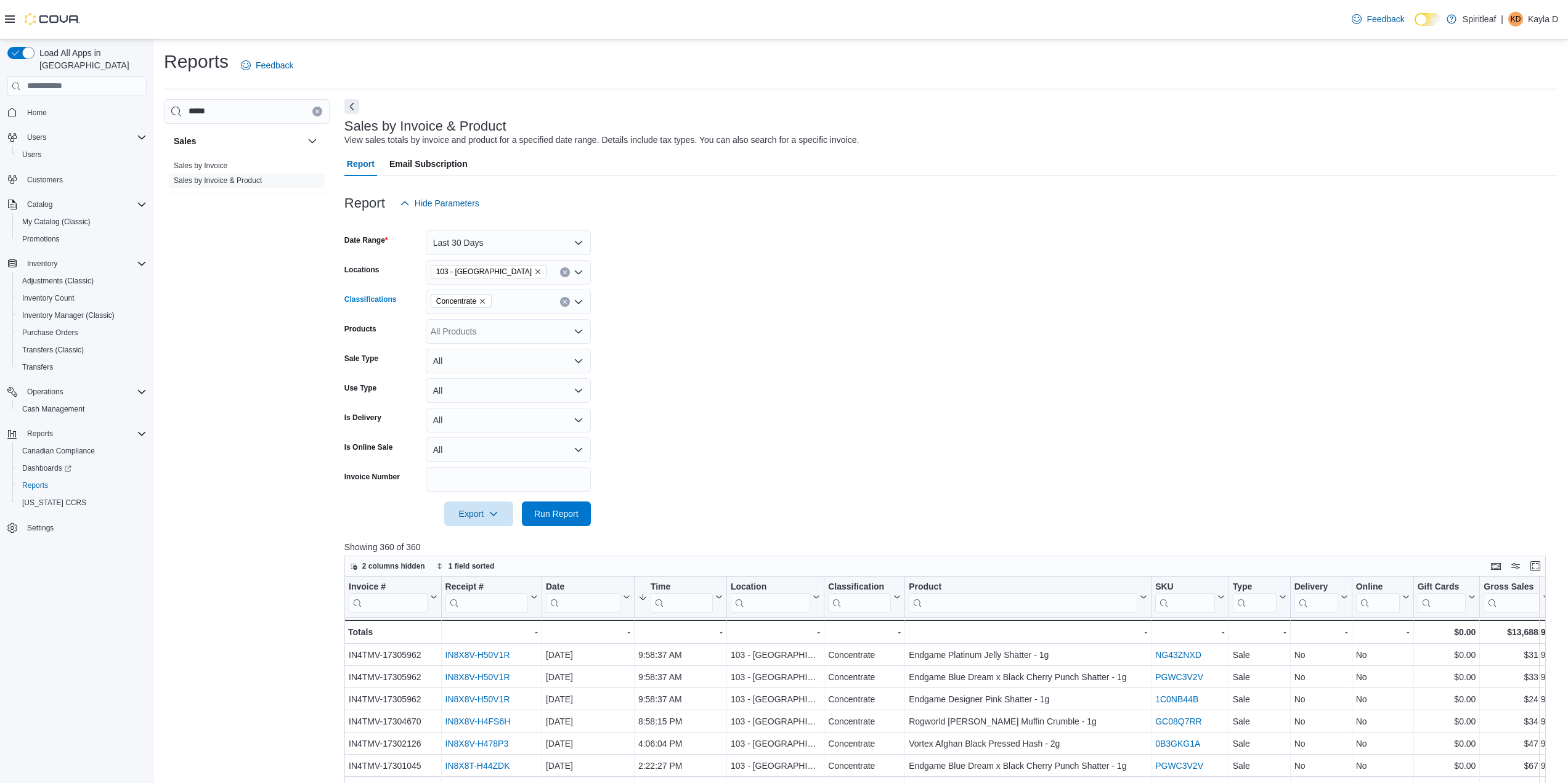
click at [562, 304] on button "Clear input" at bounding box center [565, 301] width 10 height 10
click at [729, 344] on form "Date Range Last 30 Days Locations 103 - Maple Ridge Classifications All Classif…" at bounding box center [951, 371] width 1213 height 310
click at [697, 317] on form "Date Range Last 30 Days Locations 103 - Maple Ridge Classifications All Classif…" at bounding box center [951, 371] width 1213 height 310
click at [949, 600] on input "search" at bounding box center [1023, 602] width 229 height 20
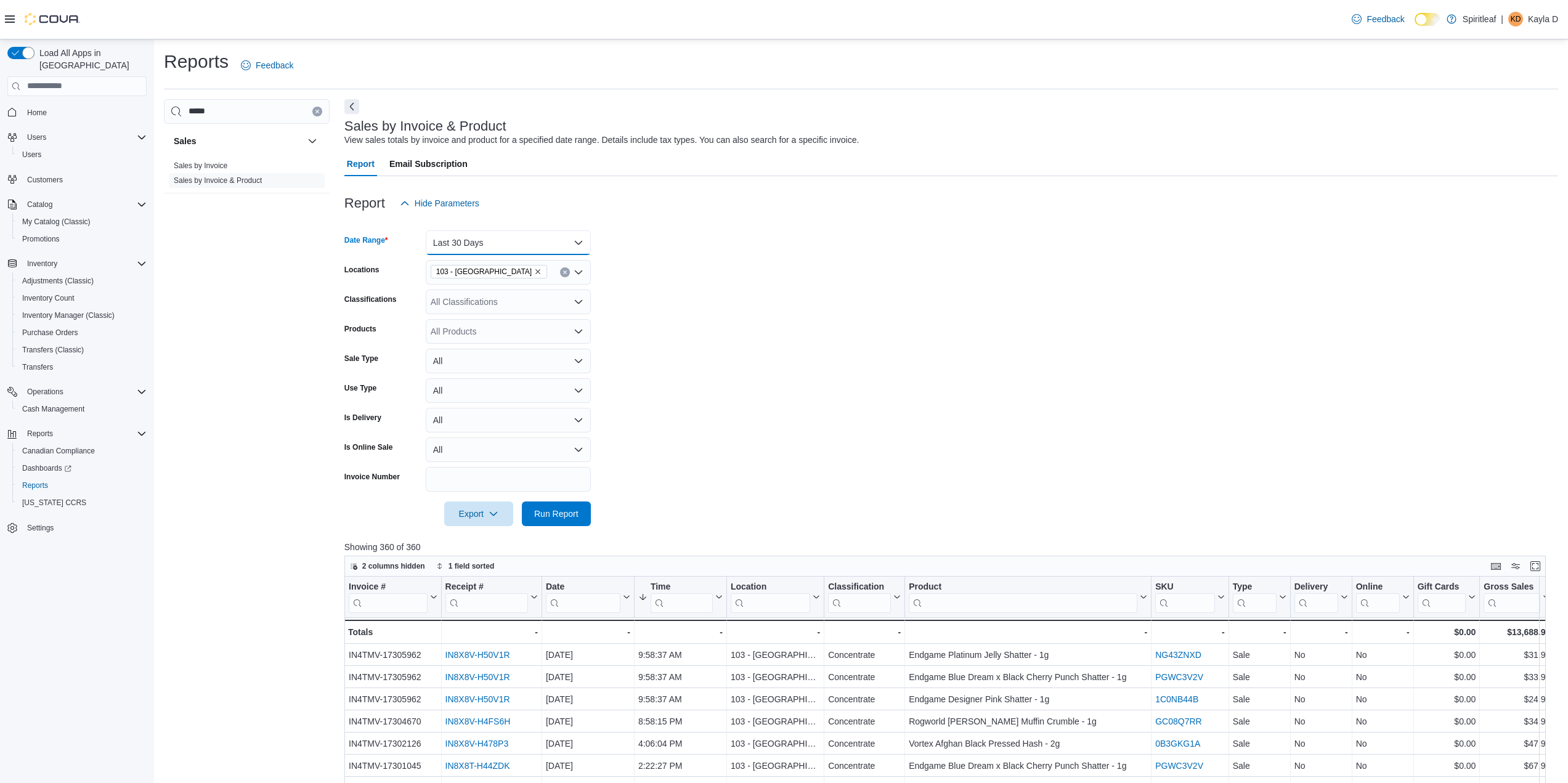
click at [565, 242] on button "Last 30 Days" at bounding box center [508, 242] width 165 height 25
click at [499, 279] on span "Last Week" at bounding box center [516, 280] width 141 height 15
click at [502, 239] on button "Last Week" at bounding box center [508, 242] width 165 height 25
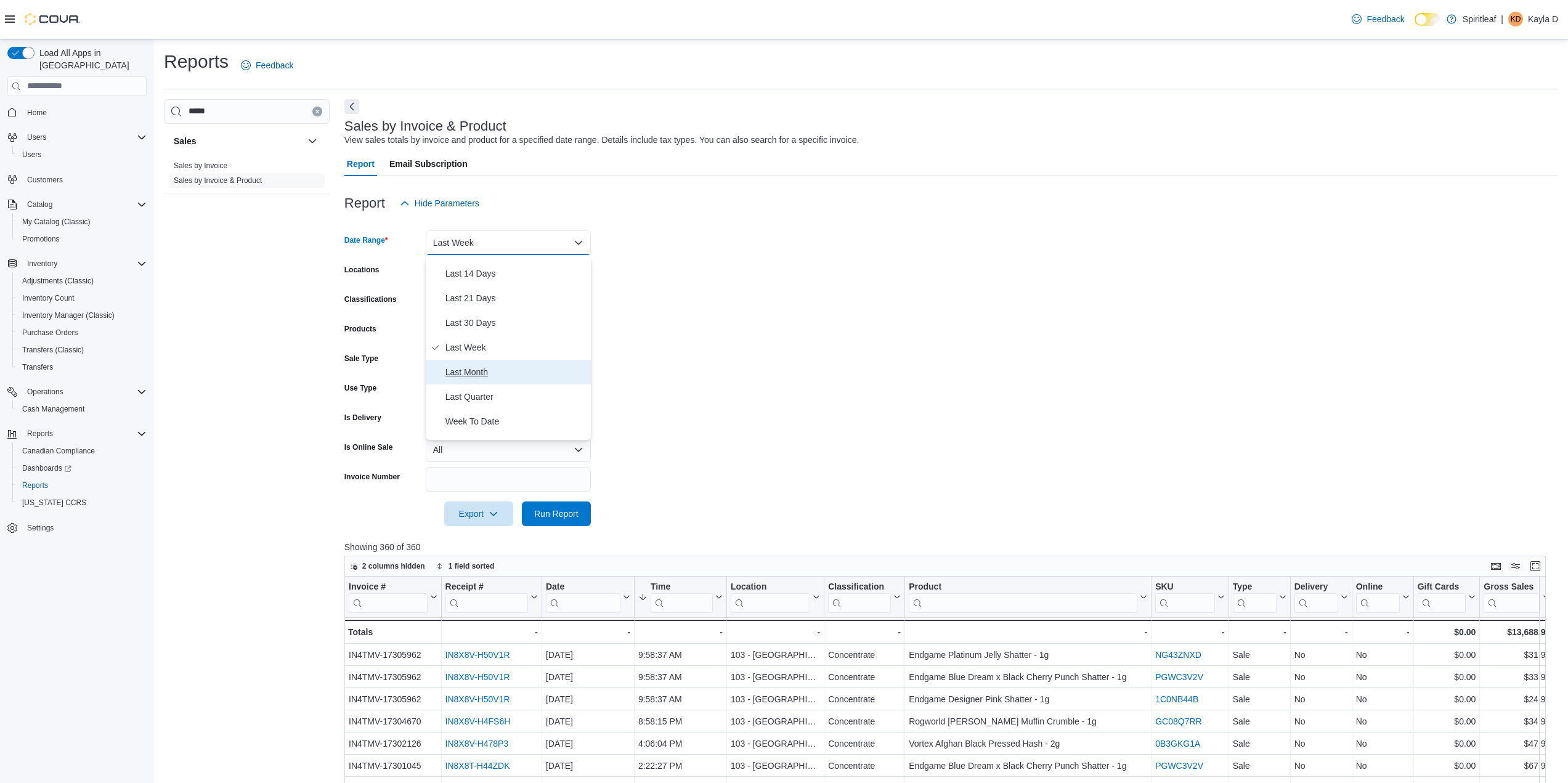
click at [507, 371] on span "Last Month" at bounding box center [516, 371] width 141 height 15
click at [798, 338] on form "Date Range Last Month Locations 103 - Maple Ridge Classifications All Classific…" at bounding box center [951, 371] width 1213 height 310
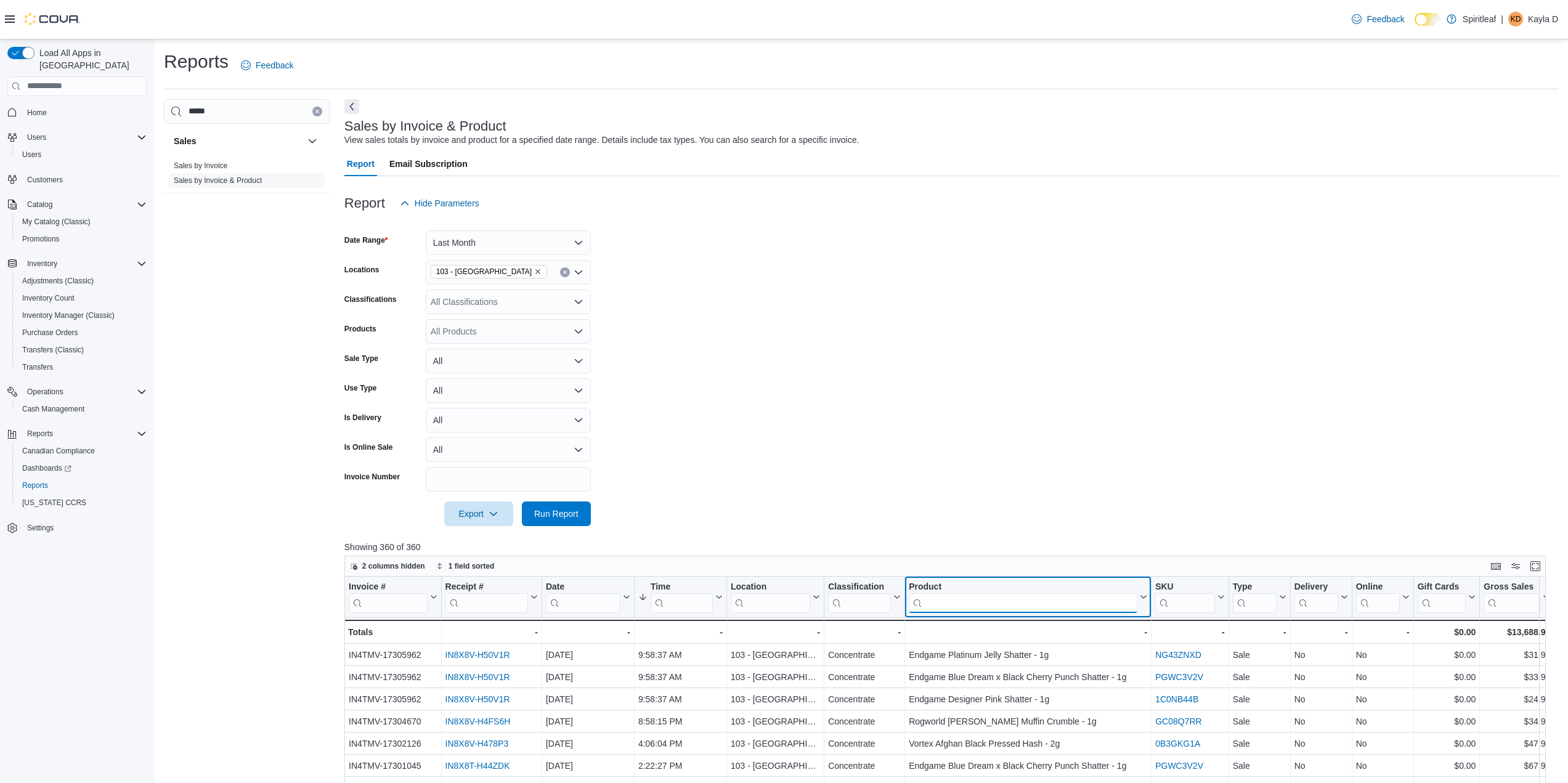
click at [1025, 608] on input "search" at bounding box center [1023, 602] width 229 height 20
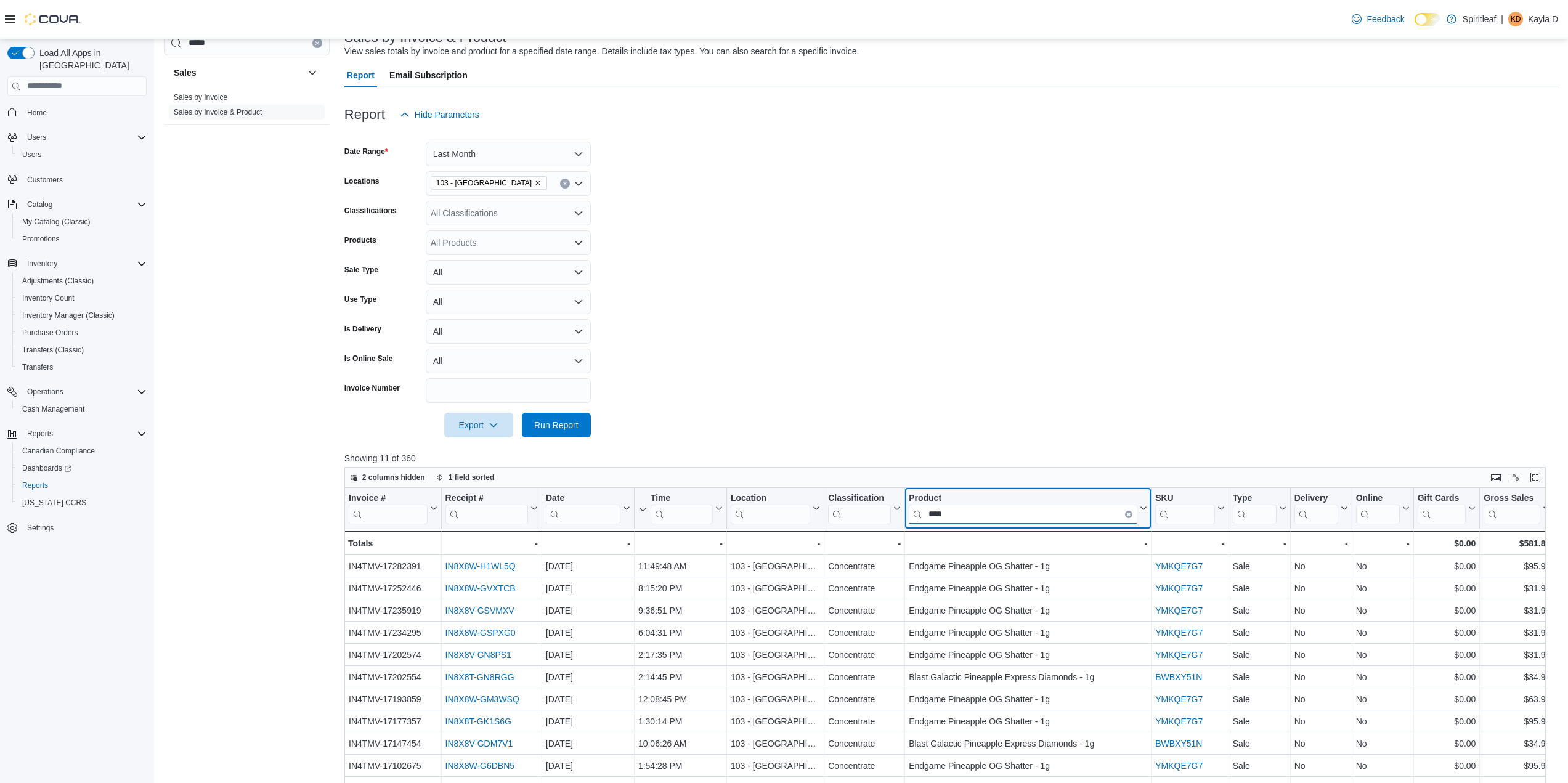
scroll to position [0, 0]
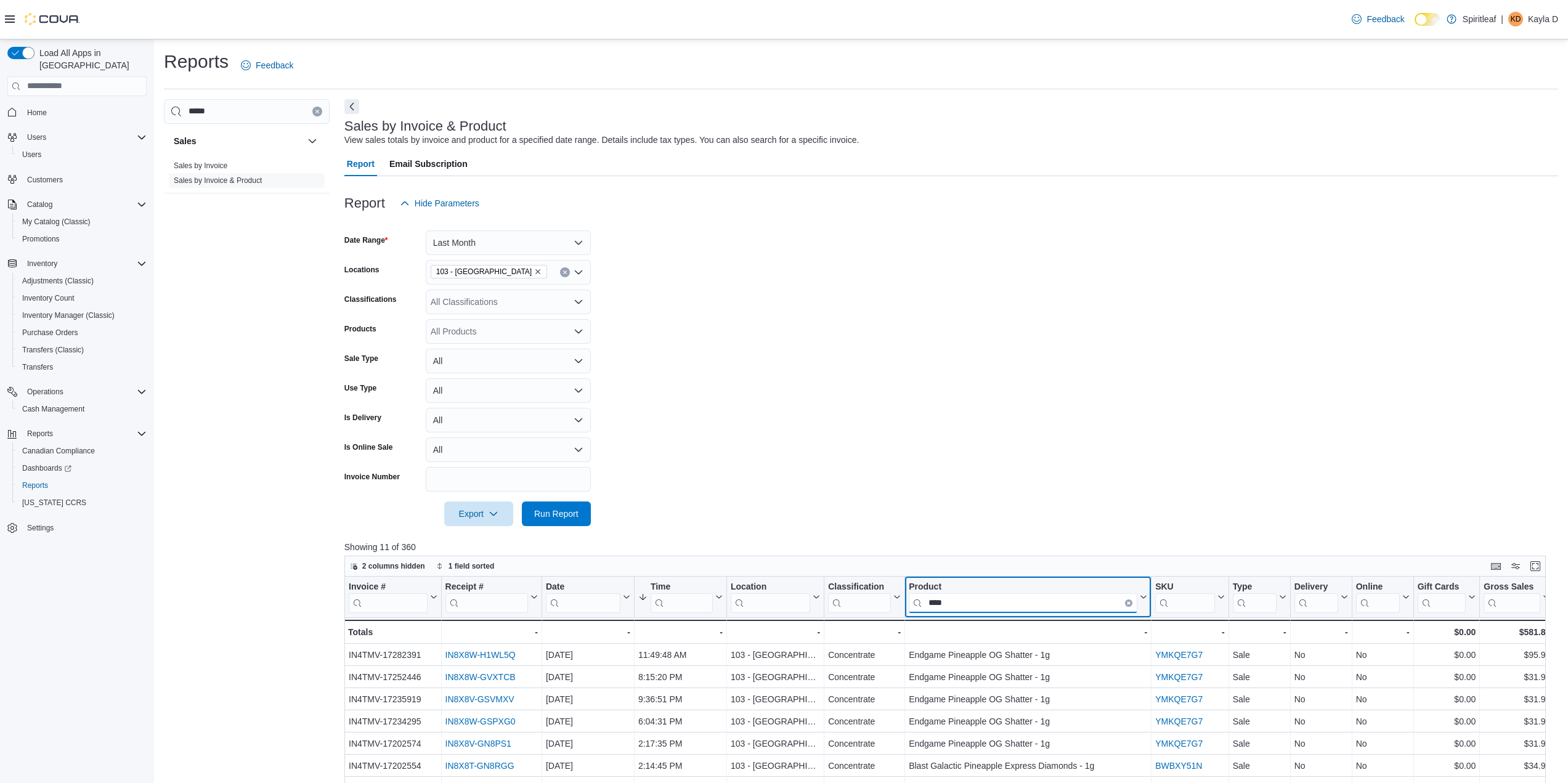
type input "****"
click at [535, 271] on icon "Remove 103 - Maple Ridge from selection in this group" at bounding box center [538, 272] width 8 height 8
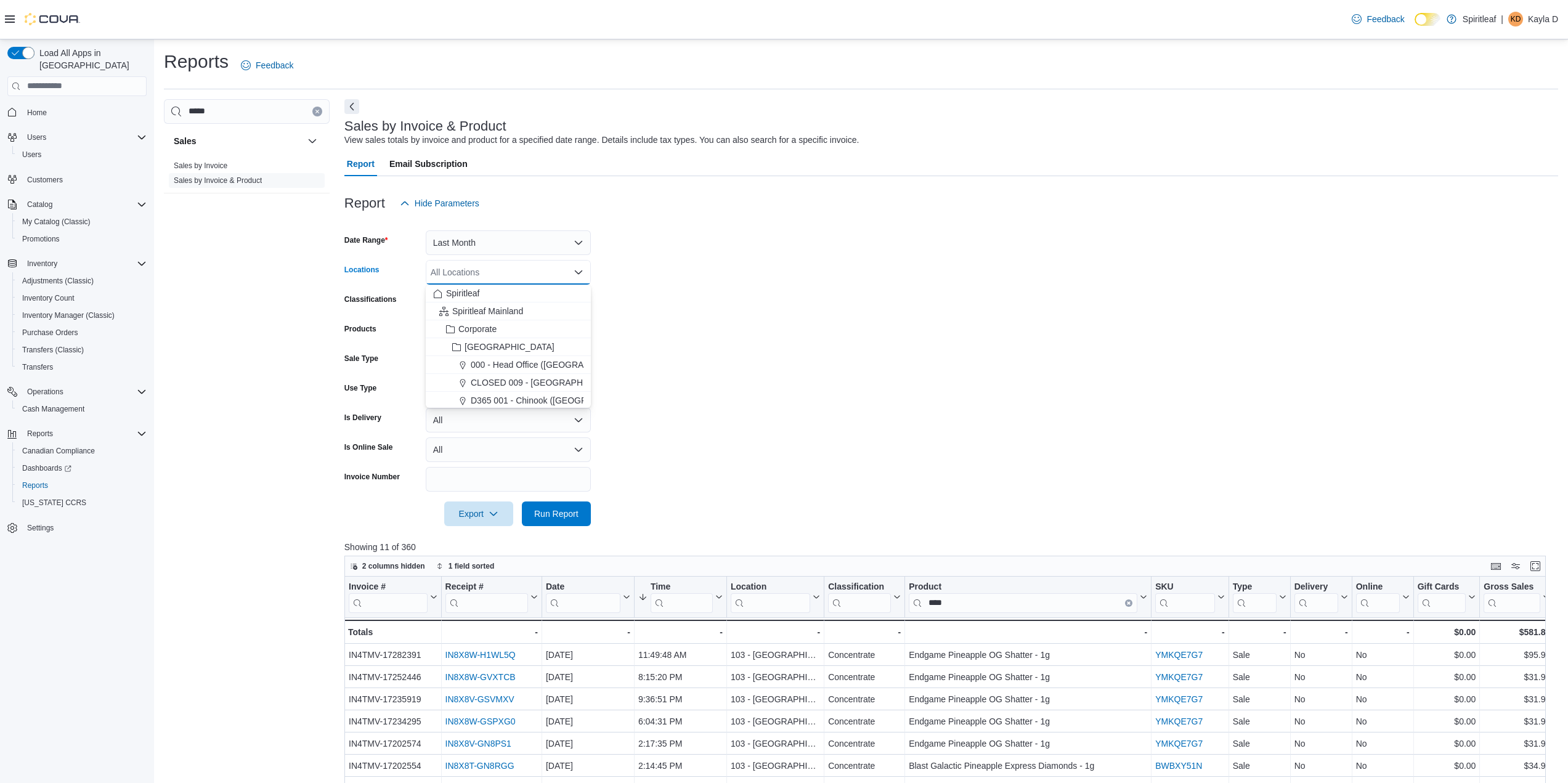
drag, startPoint x: 796, startPoint y: 401, endPoint x: 714, endPoint y: 397, distance: 82.1
click at [781, 399] on form "Date Range Last Month Locations All Locations Combo box. Selected. Combo box in…" at bounding box center [951, 371] width 1213 height 310
click at [470, 340] on div "All Products" at bounding box center [508, 331] width 165 height 25
type input "**********"
click at [497, 369] on div "Pura Vida Pinea...umbo Jar - 1.2g" at bounding box center [508, 370] width 151 height 12
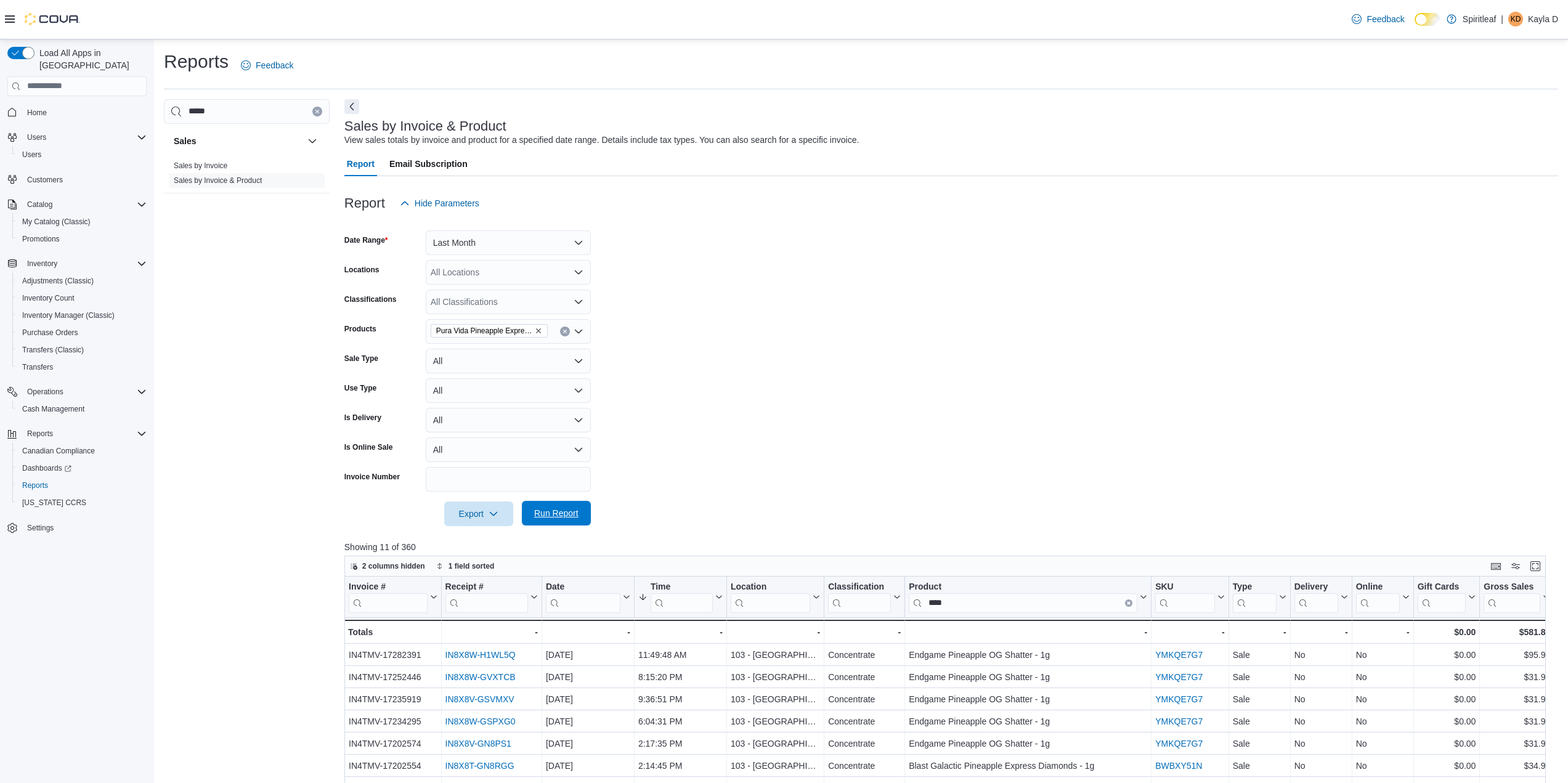
drag, startPoint x: 548, startPoint y: 520, endPoint x: 543, endPoint y: 516, distance: 6.4
click at [548, 520] on span "Run Report" at bounding box center [556, 514] width 54 height 25
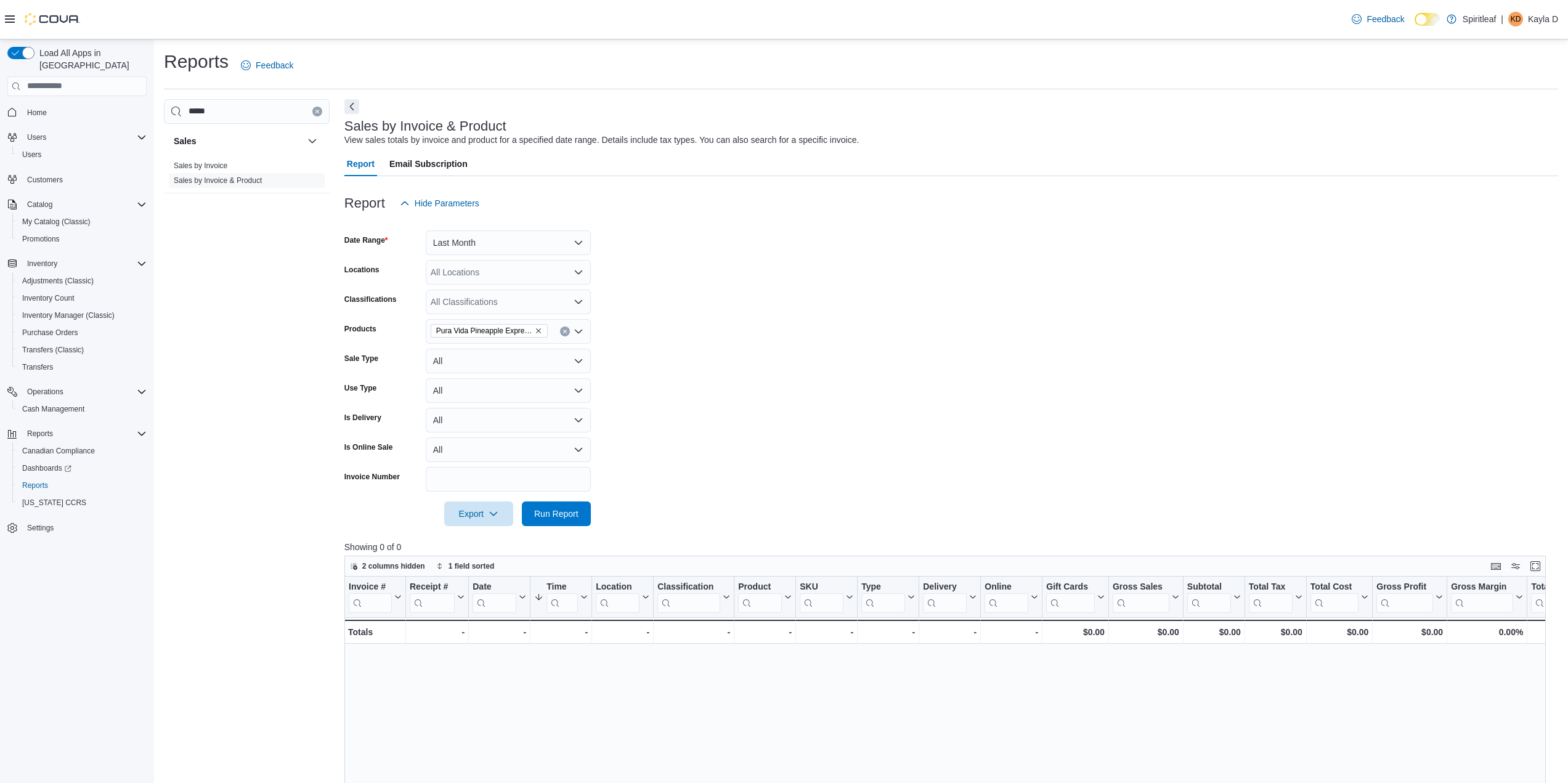
click at [318, 107] on button "Clear input" at bounding box center [317, 111] width 10 height 10
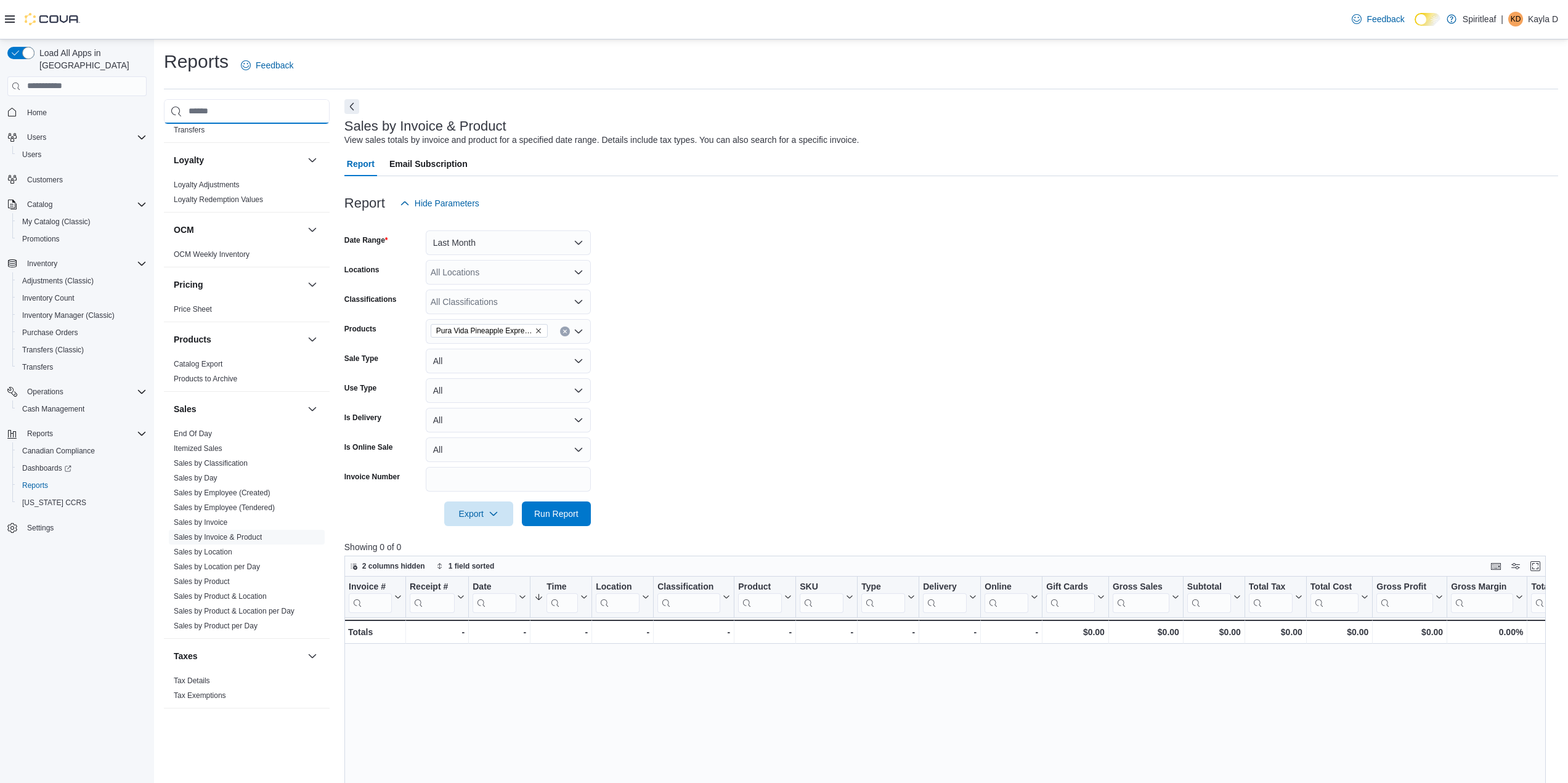
scroll to position [408, 0]
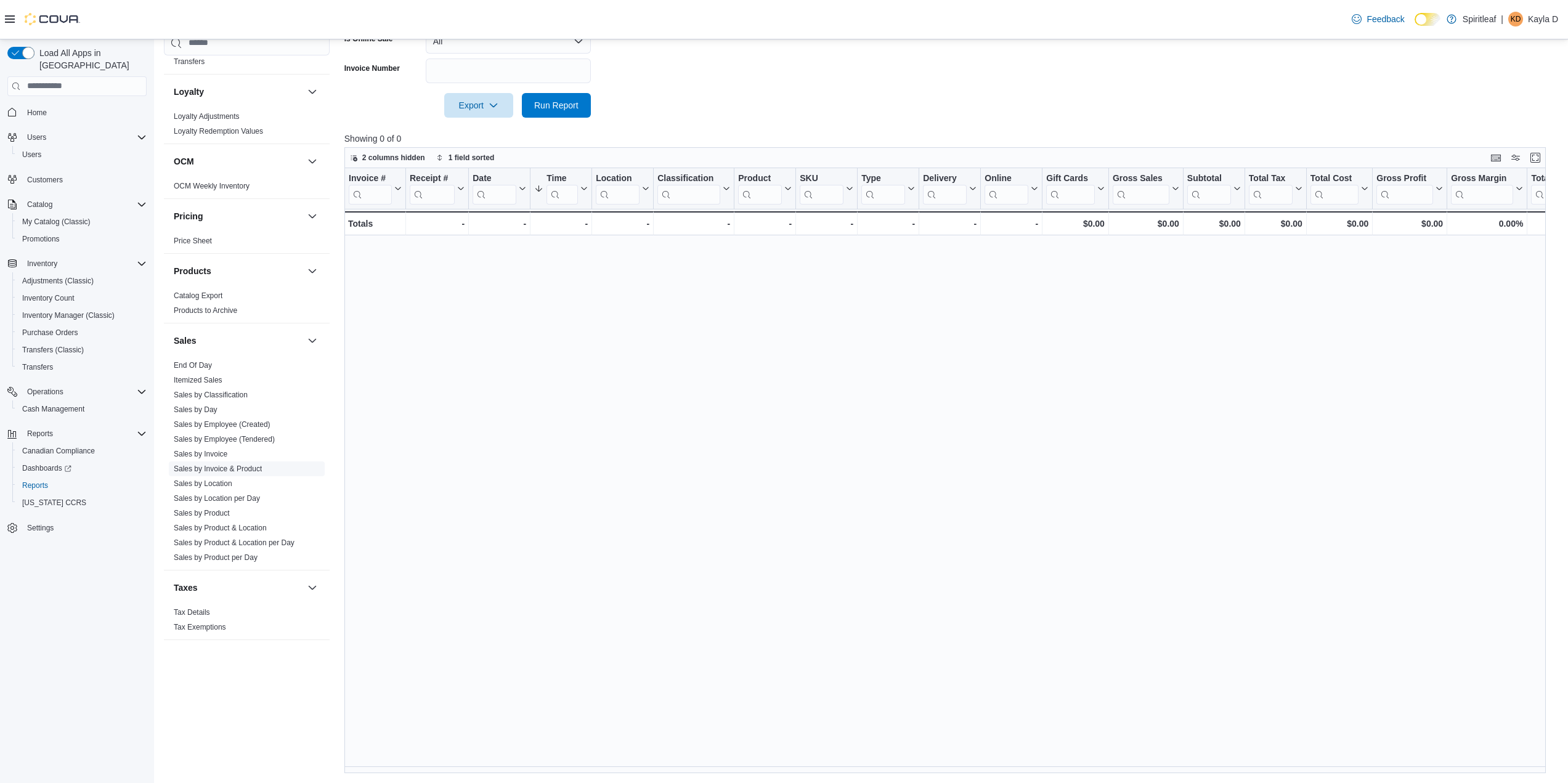
click at [236, 464] on link "Sales by Invoice & Product" at bounding box center [218, 468] width 88 height 8
click at [221, 509] on link "Sales by Product" at bounding box center [202, 513] width 56 height 8
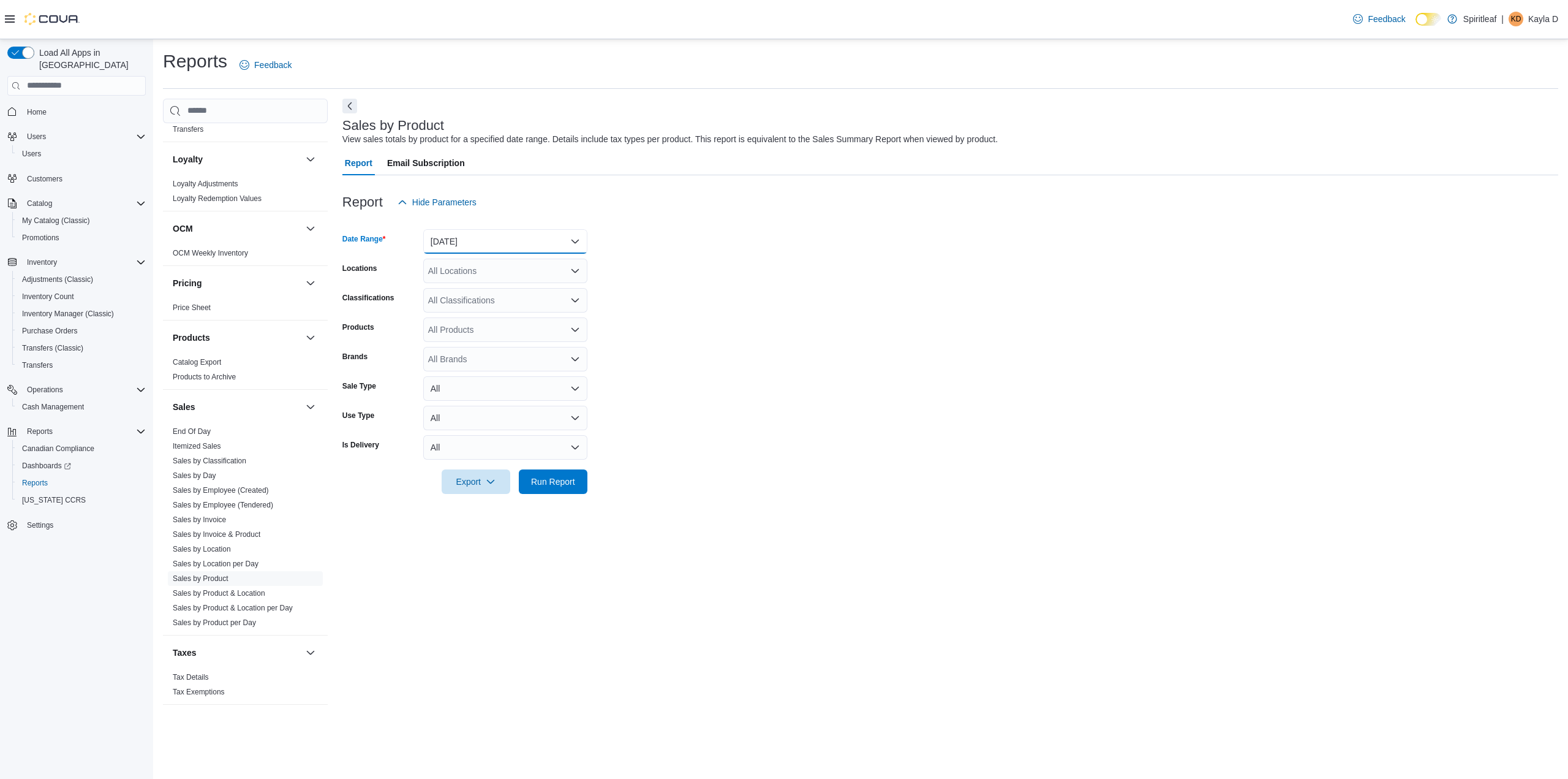
click at [507, 246] on button "Yesterday" at bounding box center [505, 241] width 164 height 25
click at [497, 423] on span "Year To Date" at bounding box center [513, 425] width 140 height 15
click at [528, 266] on div "All Locations" at bounding box center [505, 271] width 164 height 25
type input "***"
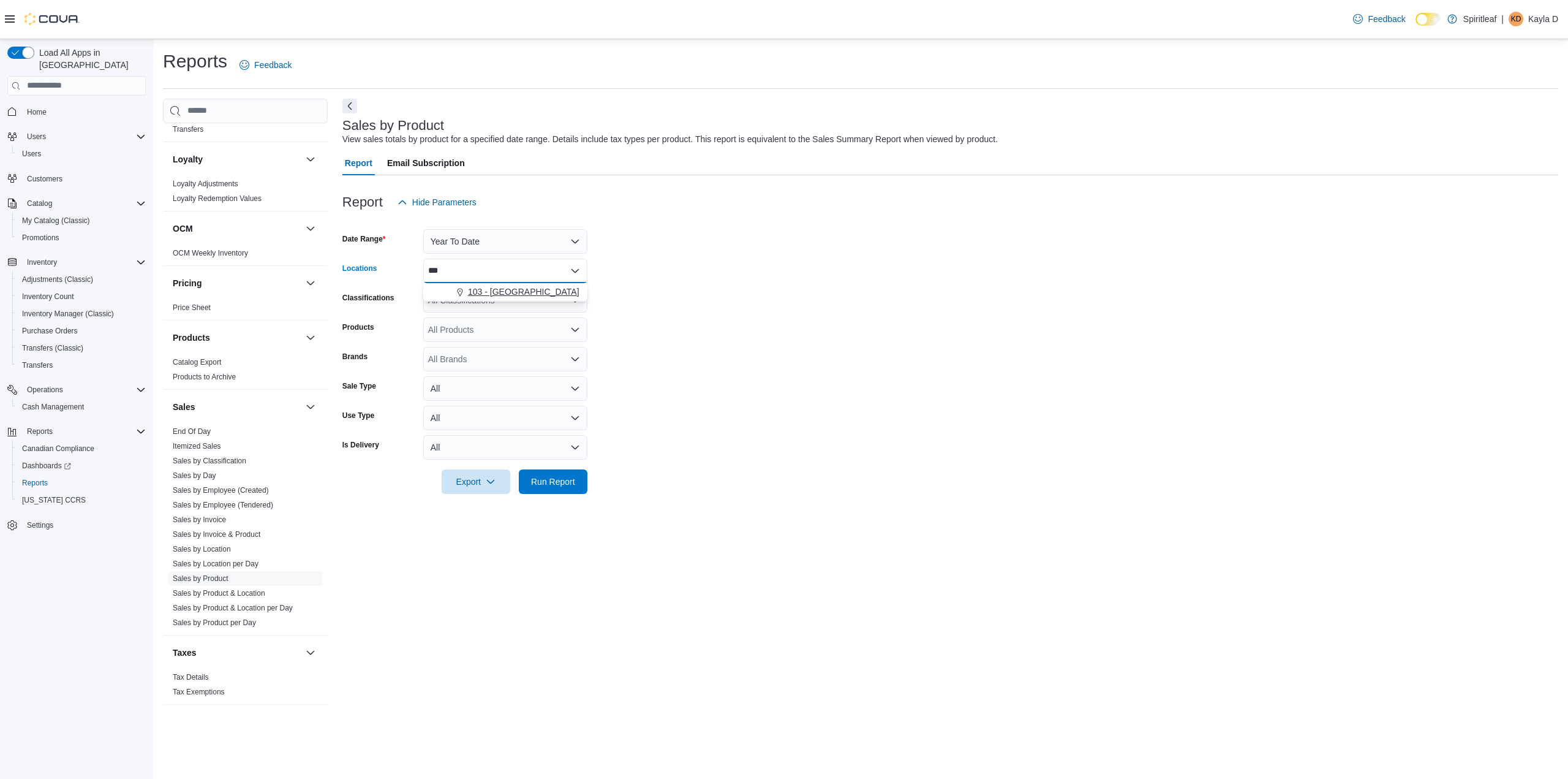
click at [513, 290] on span "103 - Maple Ridge" at bounding box center [523, 292] width 111 height 12
click at [829, 263] on form "Date Range Year To Date Locations 103 - Maple Ridge Classifications All Classif…" at bounding box center [950, 354] width 1216 height 280
click at [498, 303] on div "All Classifications" at bounding box center [505, 300] width 164 height 25
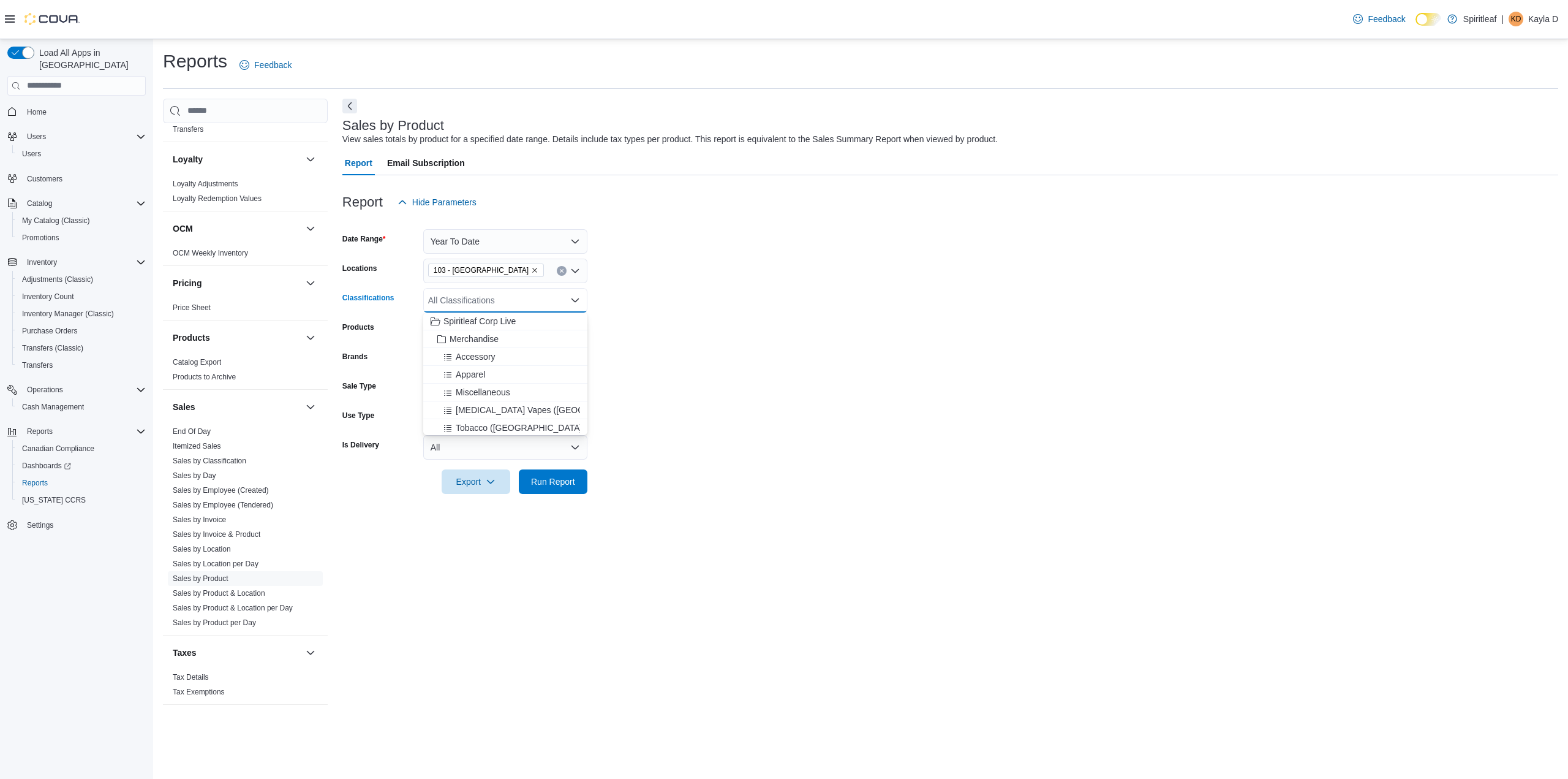
click at [700, 386] on form "Date Range Year To Date Locations 103 - Maple Ridge Classifications All Classif…" at bounding box center [950, 354] width 1216 height 280
click at [499, 332] on div "All Products" at bounding box center [505, 330] width 164 height 25
type input "**********"
click at [515, 383] on div "Pura Vida Pinea...umbo Jar - 1.2g" at bounding box center [505, 386] width 150 height 12
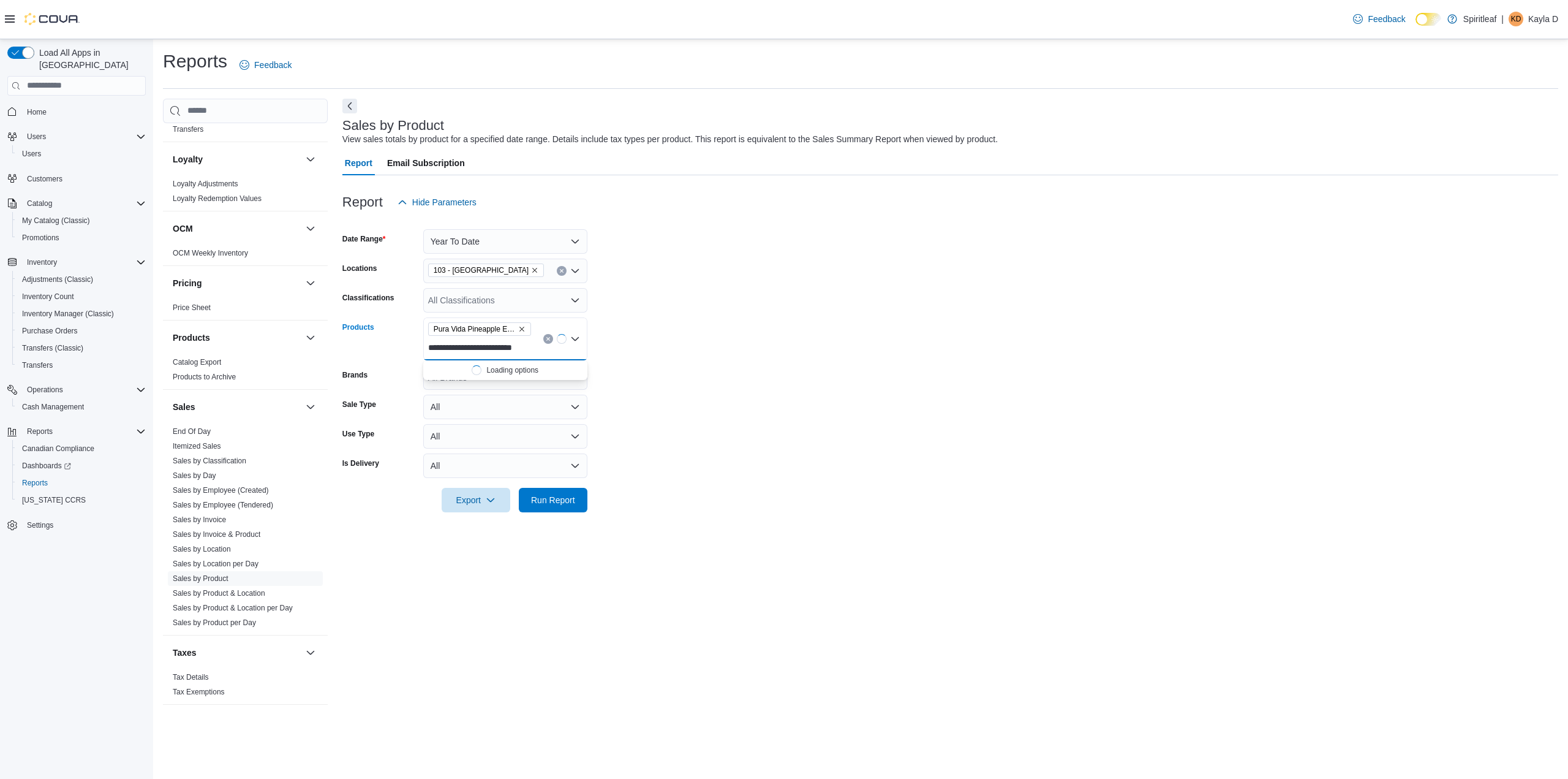
scroll to position [0, 19]
type input "**********"
click at [578, 506] on span "Run Report" at bounding box center [553, 499] width 54 height 25
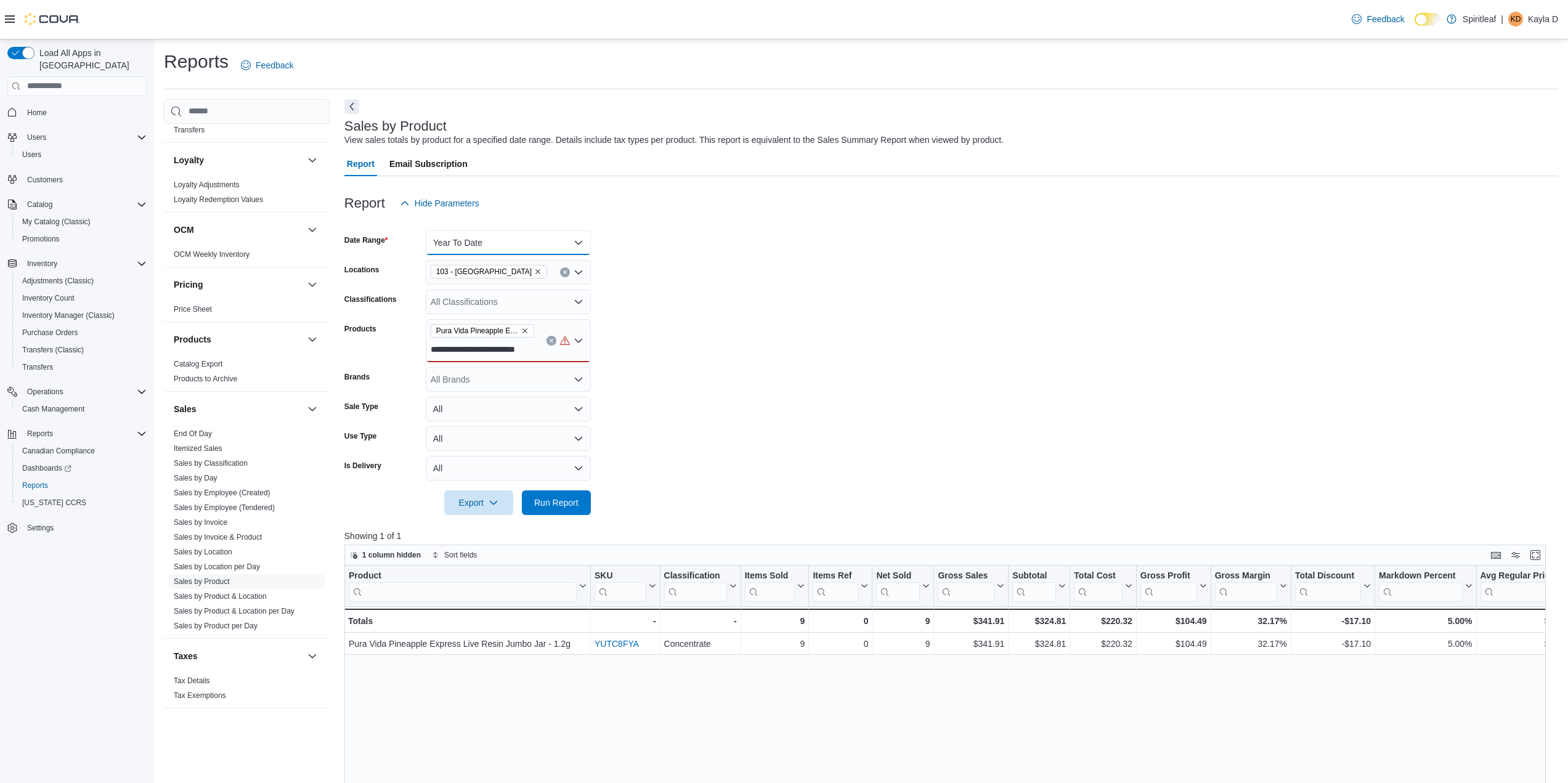
drag, startPoint x: 505, startPoint y: 238, endPoint x: 503, endPoint y: 244, distance: 6.3
click at [505, 238] on button "Year To Date" at bounding box center [508, 242] width 165 height 25
click at [229, 533] on link "Sales by Invoice & Product" at bounding box center [218, 537] width 88 height 8
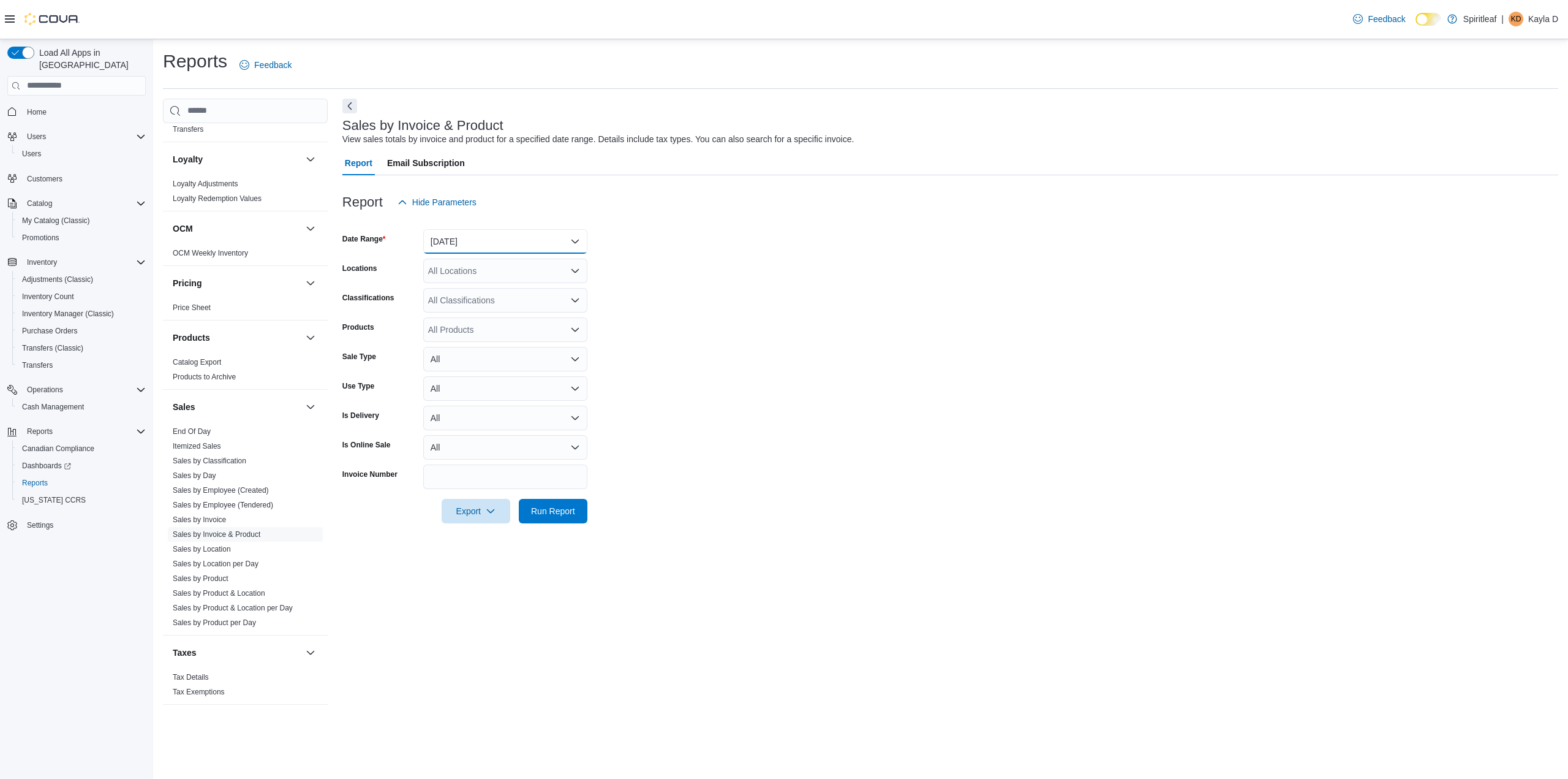
click at [489, 238] on button "Yesterday" at bounding box center [505, 241] width 164 height 25
click at [491, 418] on span "Year To Date" at bounding box center [513, 425] width 140 height 15
click at [501, 274] on div "All Locations" at bounding box center [505, 271] width 164 height 25
type input "***"
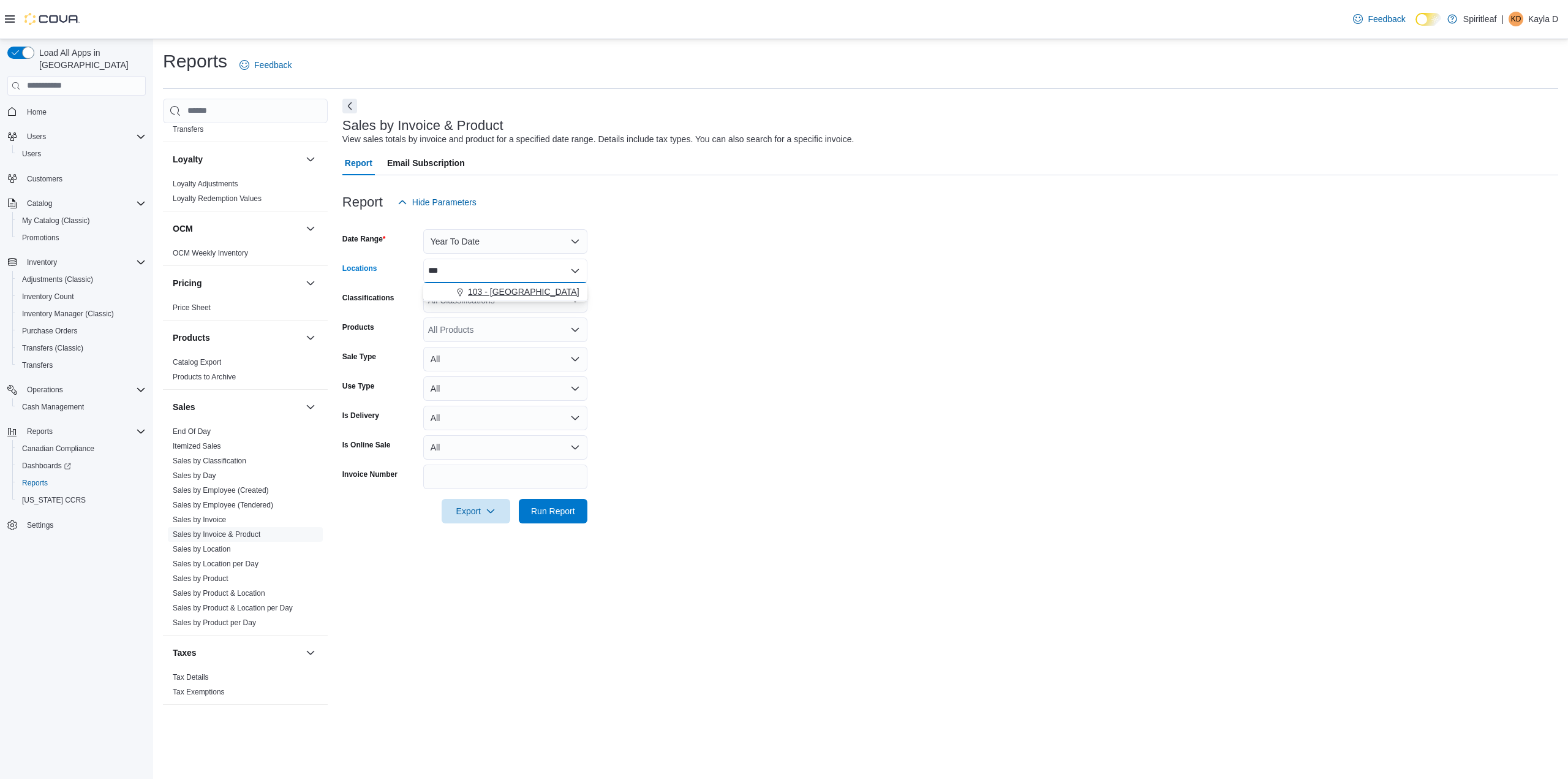
click at [508, 295] on span "103 - Maple Ridge" at bounding box center [523, 292] width 111 height 12
click at [733, 356] on form "Date Range Year To Date Locations 103 - Maple Ridge Combo box. Selected. 103 - …" at bounding box center [950, 369] width 1216 height 309
click at [475, 324] on div "All Products" at bounding box center [505, 330] width 164 height 25
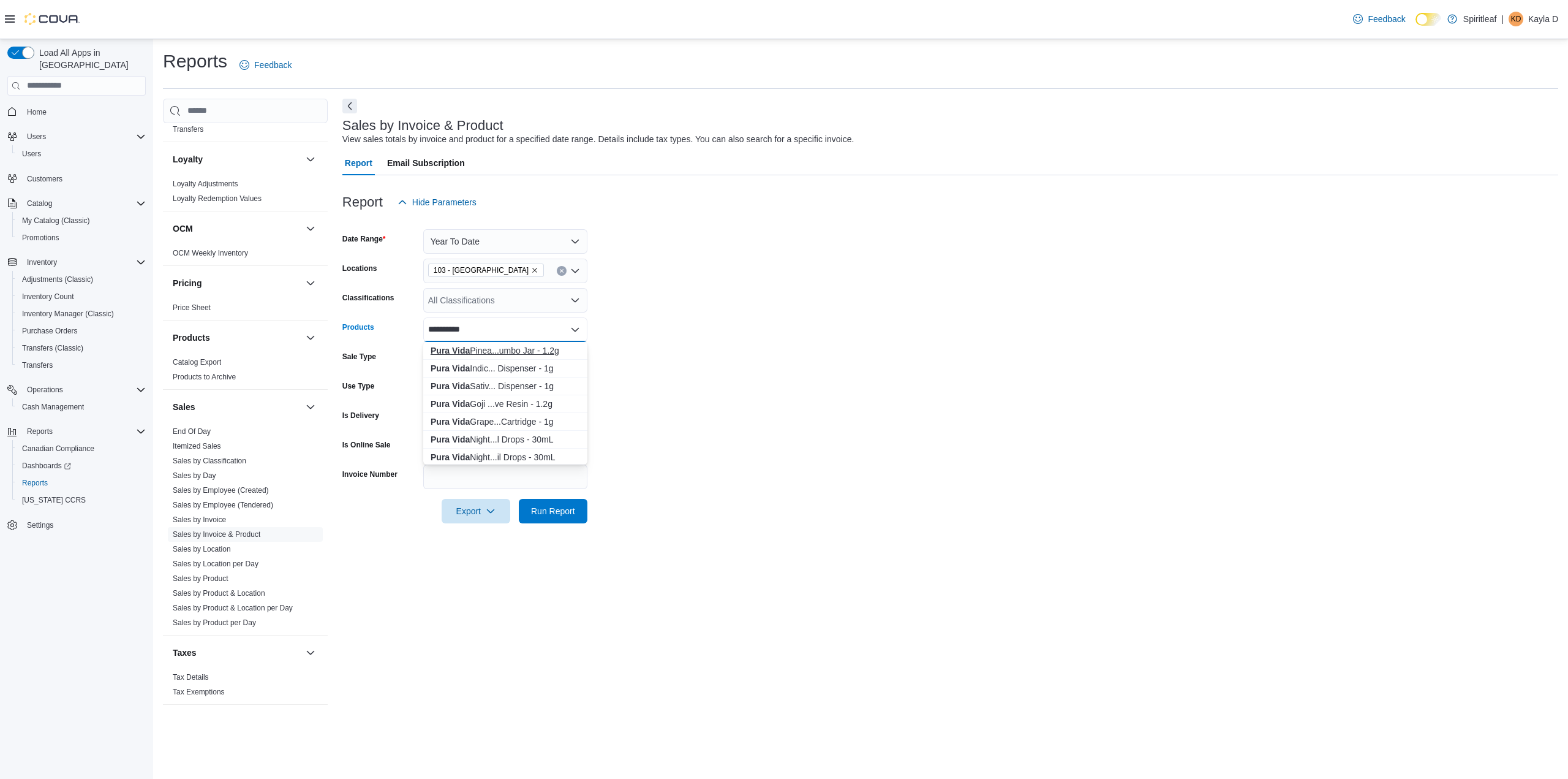
type input "*********"
click at [490, 355] on div "Pura Vida Pinea...umbo Jar - 1.2g" at bounding box center [505, 350] width 150 height 12
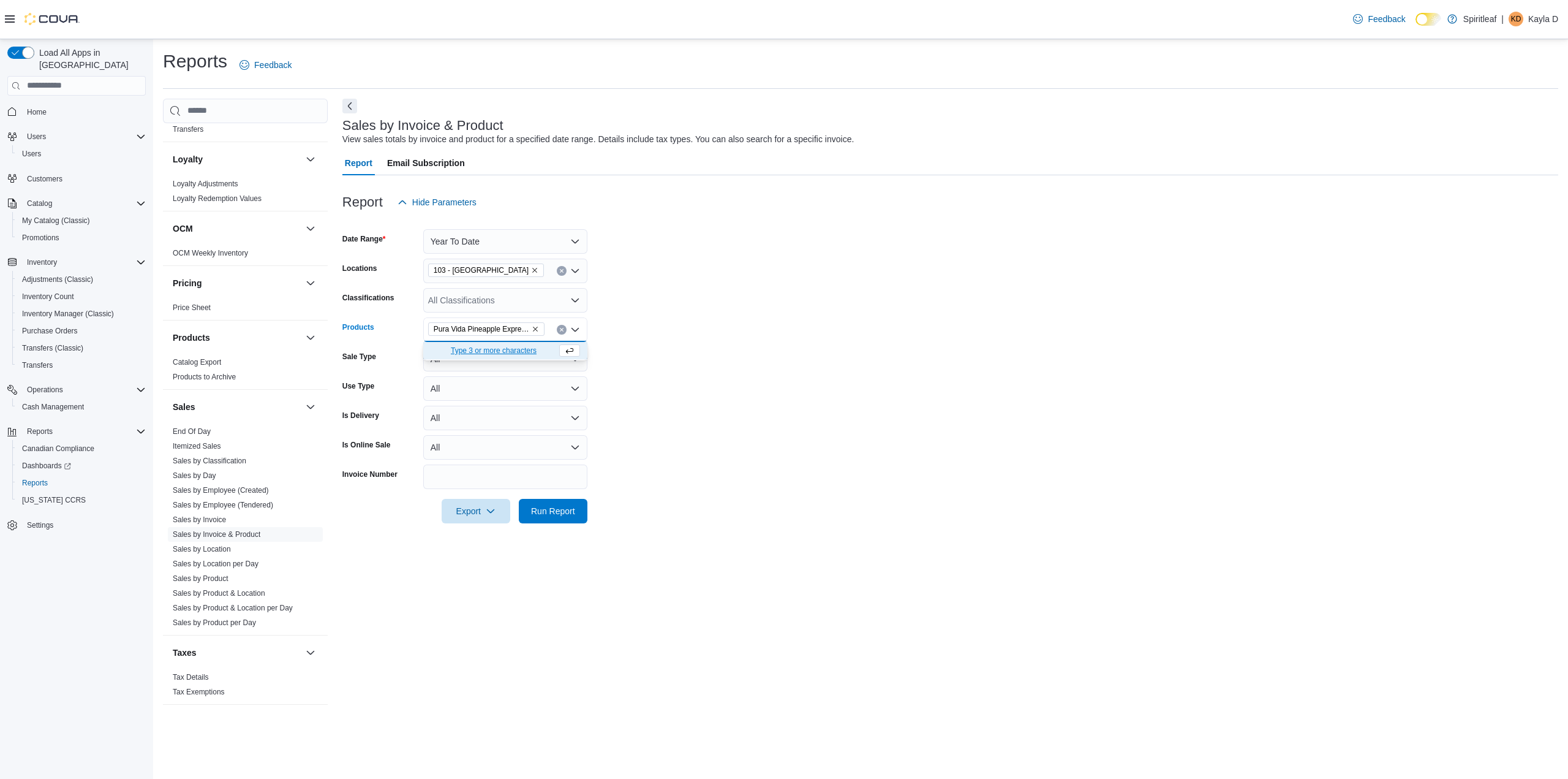
drag, startPoint x: 815, startPoint y: 418, endPoint x: 762, endPoint y: 429, distance: 54.1
click at [814, 418] on form "Date Range Year To Date Locations 103 - Maple Ridge Classifications All Classif…" at bounding box center [950, 369] width 1216 height 309
click at [561, 502] on span "Run Report" at bounding box center [553, 511] width 54 height 25
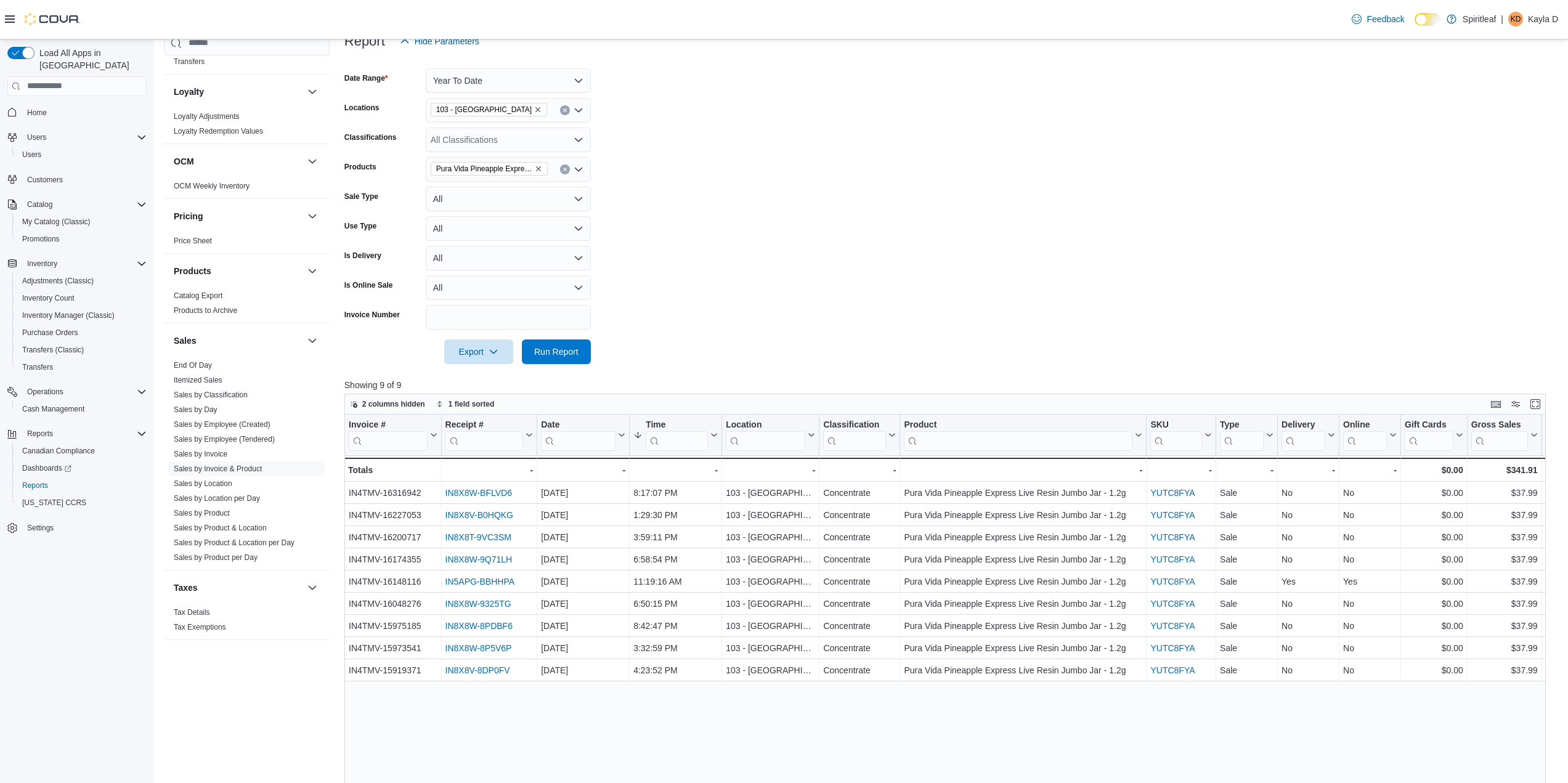
scroll to position [185, 0]
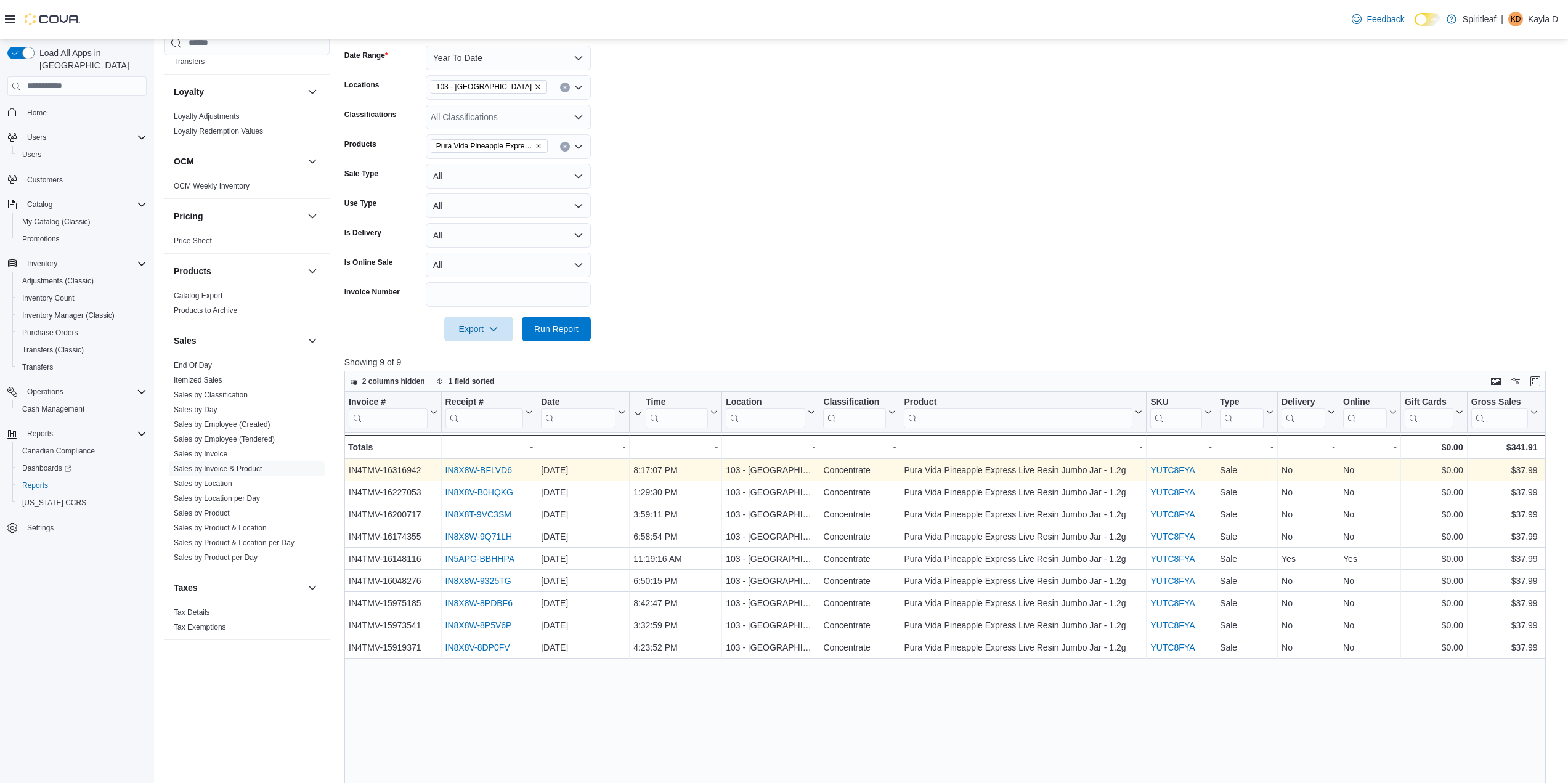
click at [468, 469] on link "IN8X8W-BFLVD6" at bounding box center [478, 469] width 66 height 10
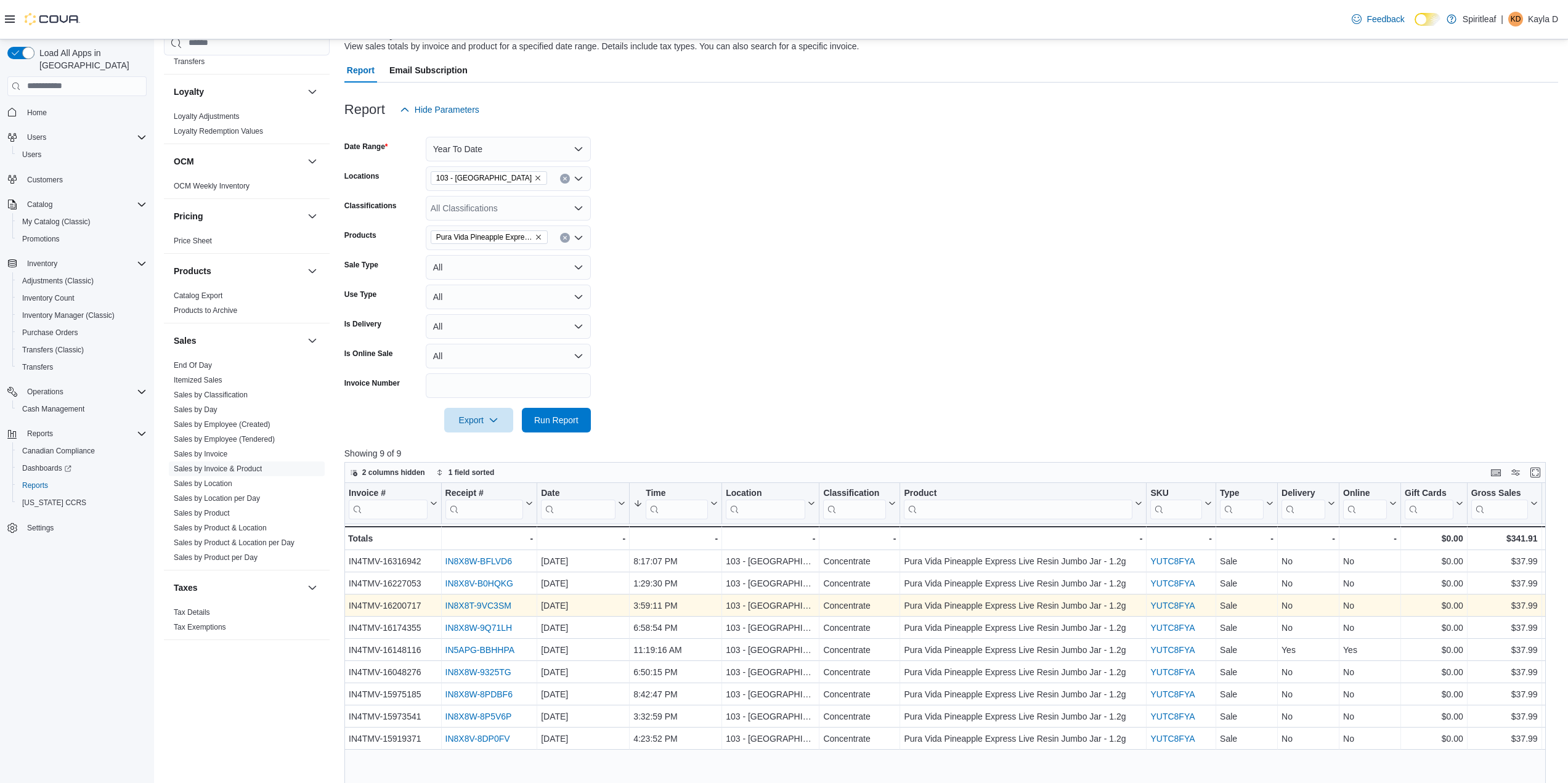
scroll to position [62, 0]
